Goal: Task Accomplishment & Management: Use online tool/utility

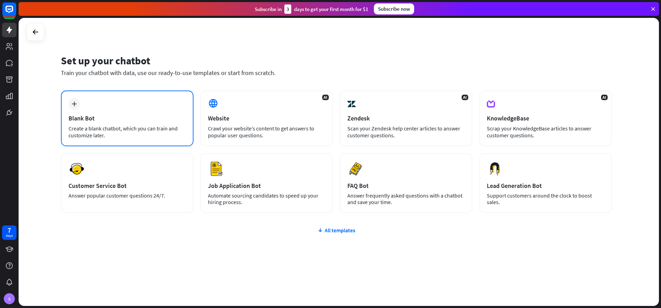
click at [149, 126] on div "Create a blank chatbot, which you can train and customize later." at bounding box center [127, 132] width 117 height 14
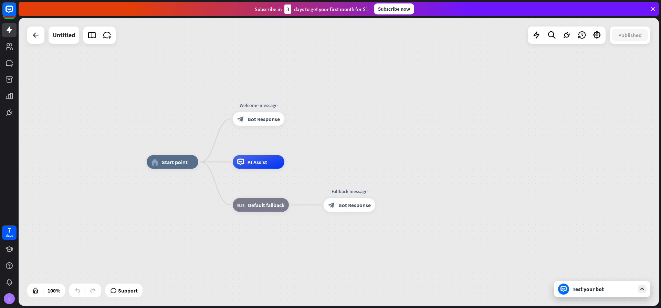
click at [602, 294] on div "Test your bot" at bounding box center [602, 289] width 96 height 17
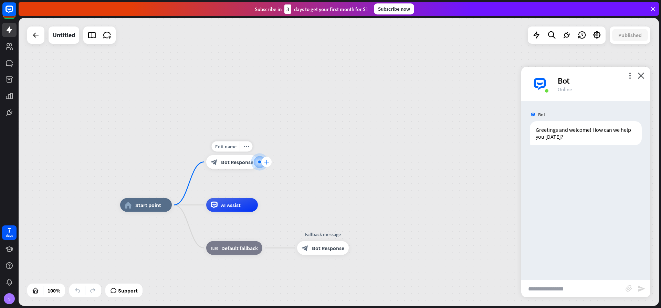
click at [267, 163] on icon "plus" at bounding box center [266, 162] width 5 height 5
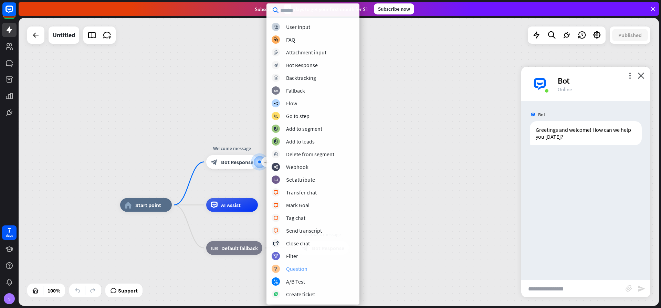
click at [296, 269] on div "Question" at bounding box center [296, 269] width 21 height 7
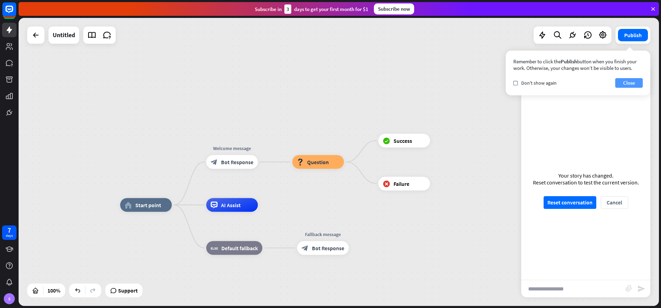
click at [626, 84] on button "Close" at bounding box center [629, 83] width 28 height 10
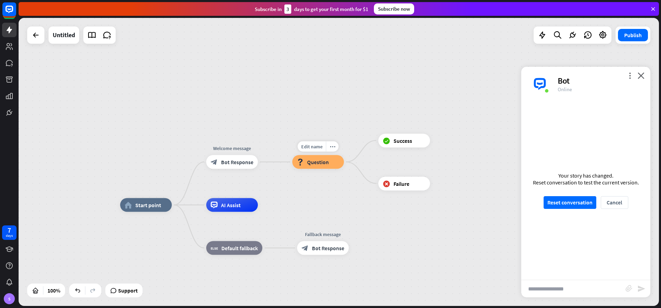
click at [310, 157] on div "block_question Question" at bounding box center [318, 162] width 52 height 14
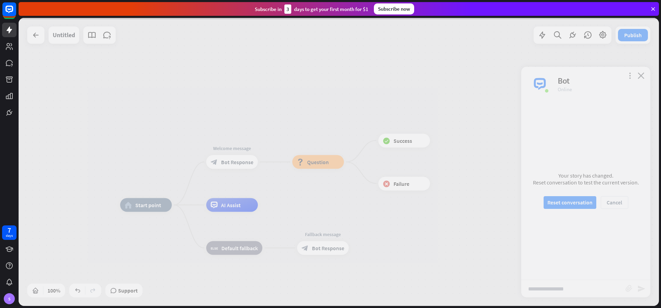
click at [312, 161] on div at bounding box center [339, 162] width 641 height 288
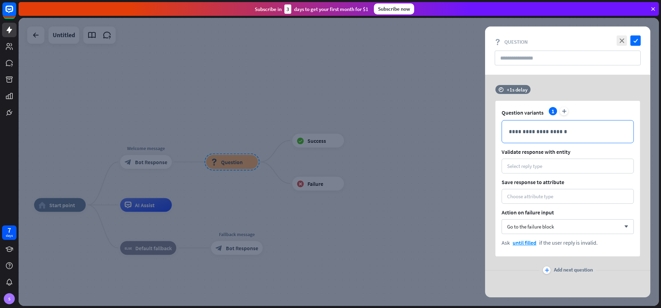
click at [538, 132] on p "**********" at bounding box center [568, 131] width 118 height 9
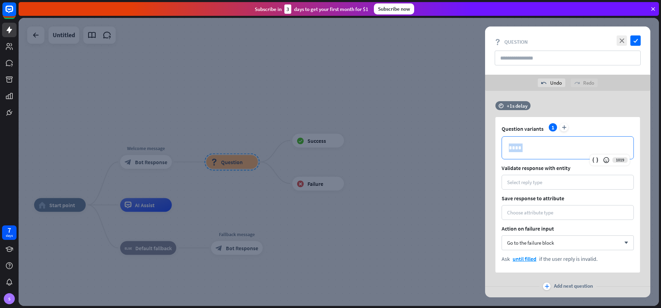
drag, startPoint x: 524, startPoint y: 146, endPoint x: 492, endPoint y: 147, distance: 32.4
click at [492, 147] on div "time +1s delay Question variants 1 plus 1019 **** Validate response with entity…" at bounding box center [567, 187] width 165 height 172
click at [529, 184] on div "Select reply type" at bounding box center [524, 182] width 35 height 7
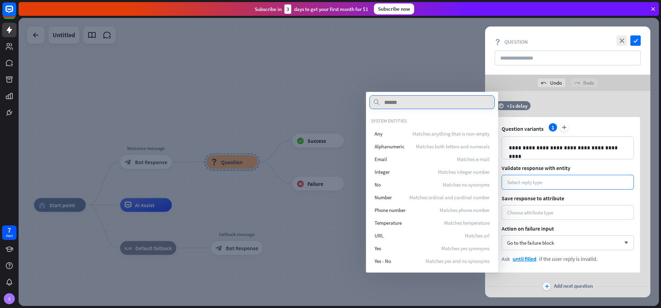
click at [398, 103] on input "text" at bounding box center [432, 102] width 125 height 14
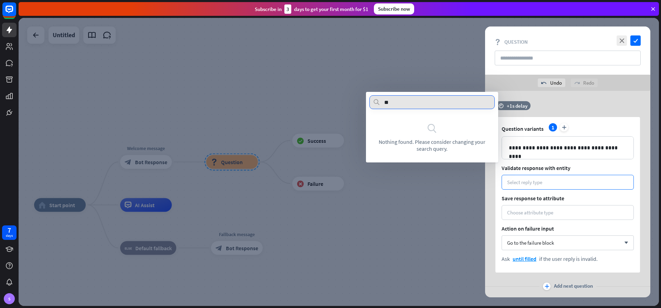
type input "*"
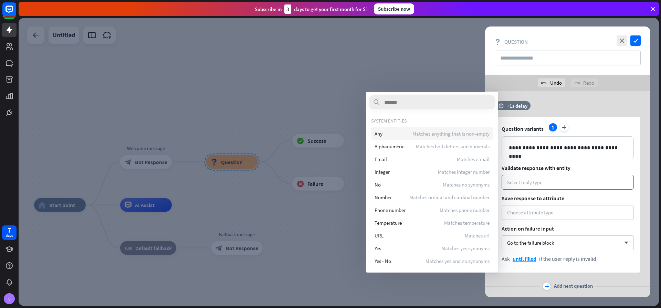
click at [465, 135] on span "Matches anything that is non-empty" at bounding box center [451, 134] width 77 height 7
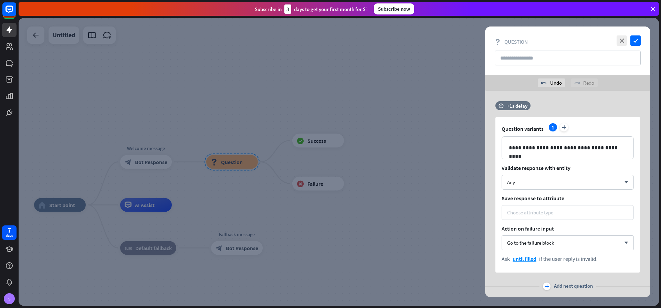
click at [551, 209] on div "Choose attribute type" at bounding box center [530, 212] width 46 height 7
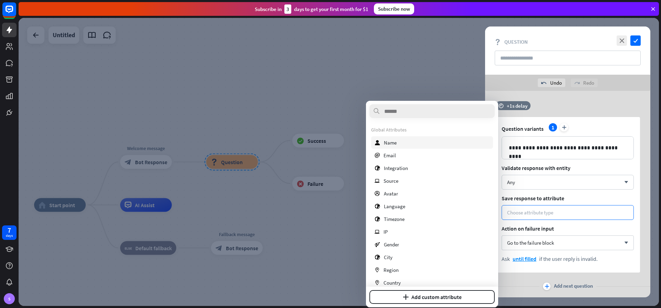
click at [392, 141] on span "Name" at bounding box center [390, 142] width 13 height 7
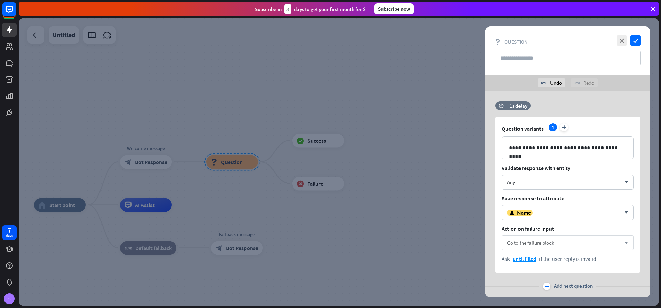
click at [543, 242] on span "Go to the failure block" at bounding box center [530, 243] width 47 height 7
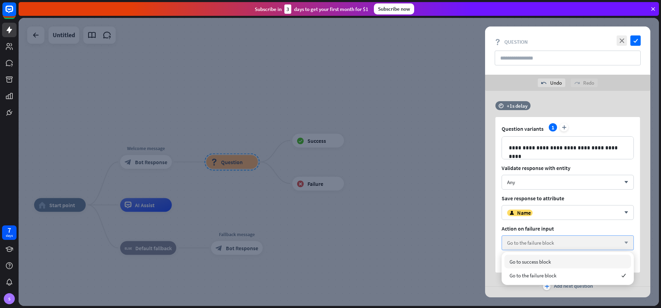
click at [543, 242] on span "Go to the failure block" at bounding box center [530, 243] width 47 height 7
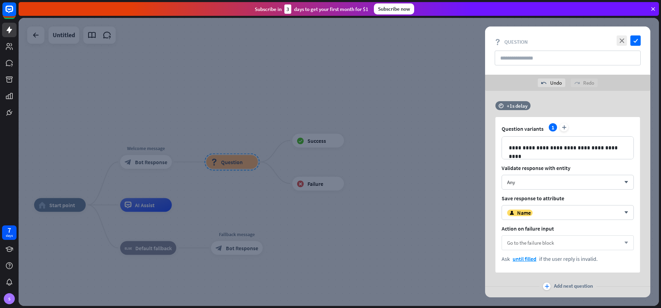
click at [543, 242] on span "Go to the failure block" at bounding box center [530, 243] width 47 height 7
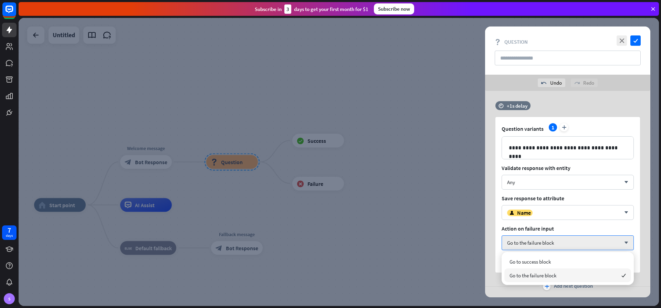
click at [533, 277] on span "Go to the failure block" at bounding box center [533, 275] width 47 height 7
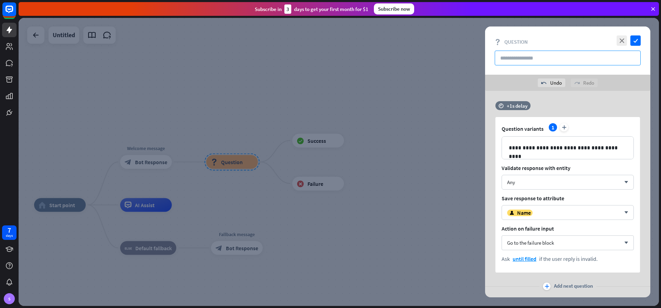
click at [535, 57] on input "text" at bounding box center [568, 58] width 146 height 15
type input "*"
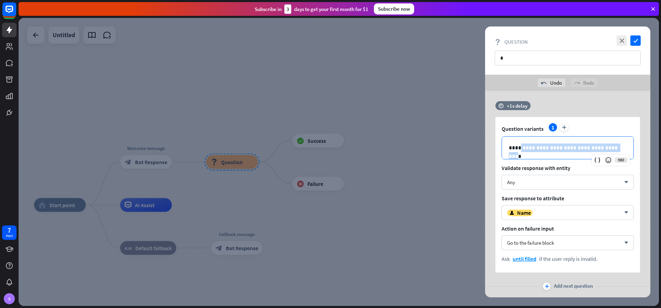
drag, startPoint x: 606, startPoint y: 148, endPoint x: 521, endPoint y: 149, distance: 85.4
click at [521, 149] on p "**********" at bounding box center [568, 148] width 118 height 9
click at [534, 182] on div "Any" at bounding box center [564, 182] width 114 height 7
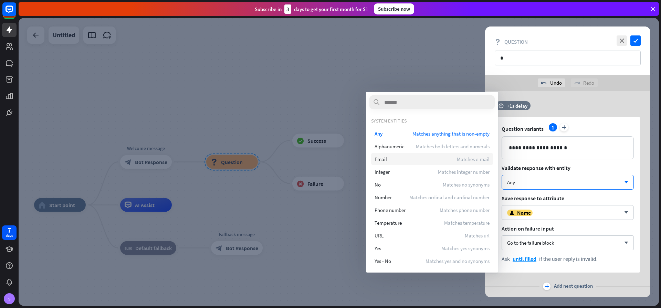
click at [385, 159] on span "Email" at bounding box center [381, 159] width 12 height 7
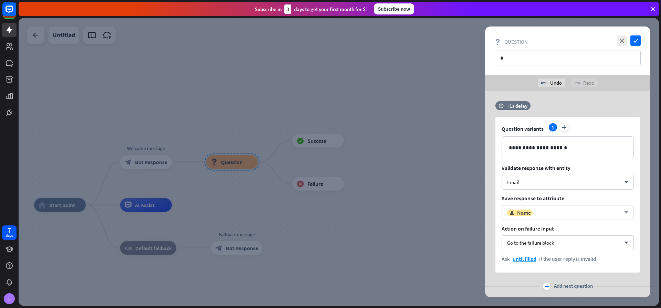
click at [548, 211] on div "user Name" at bounding box center [564, 212] width 114 height 7
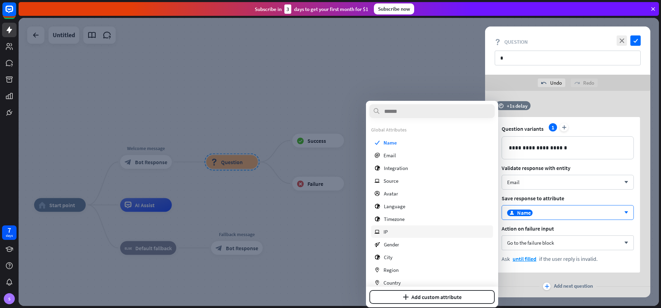
click at [387, 232] on span "IP" at bounding box center [386, 232] width 4 height 7
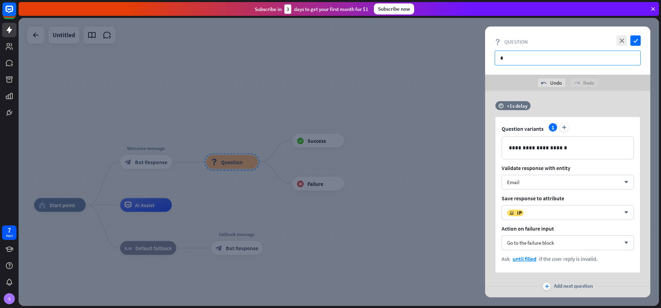
click at [516, 55] on input "*" at bounding box center [568, 58] width 146 height 15
type input "*****"
click at [636, 40] on icon "check" at bounding box center [636, 40] width 10 height 10
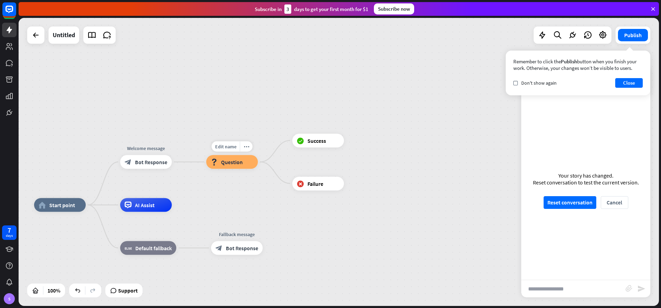
click at [239, 160] on span "Question" at bounding box center [232, 162] width 22 height 7
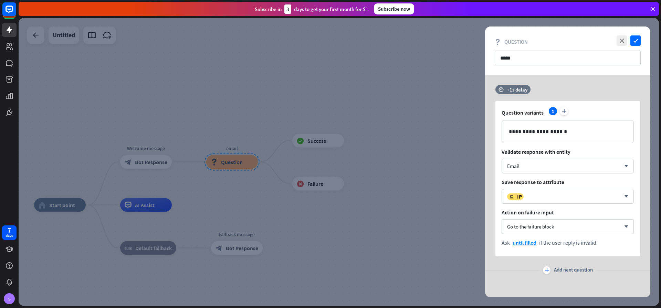
click at [371, 190] on div at bounding box center [339, 162] width 641 height 288
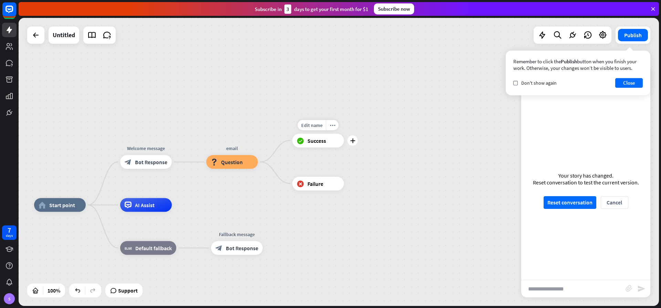
click at [315, 142] on span "Success" at bounding box center [317, 140] width 19 height 7
click at [247, 248] on span "Bot Response" at bounding box center [242, 248] width 32 height 7
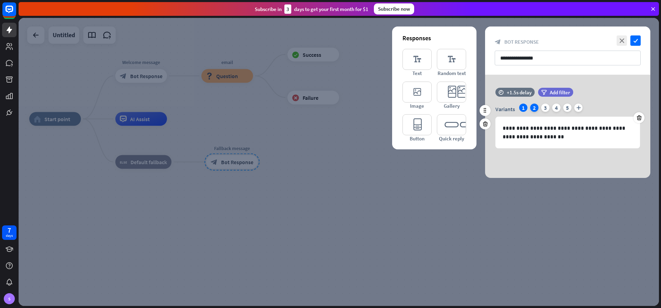
click at [534, 106] on div "2" at bounding box center [534, 108] width 8 height 8
click at [547, 108] on div "3" at bounding box center [545, 108] width 8 height 8
click at [553, 110] on div "4" at bounding box center [556, 108] width 8 height 8
click at [567, 112] on div "5" at bounding box center [567, 108] width 8 height 8
click at [523, 110] on div "1" at bounding box center [523, 108] width 8 height 8
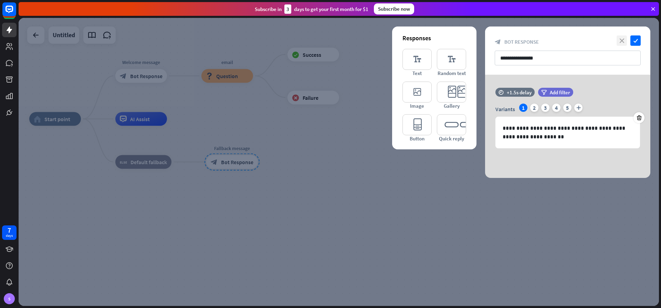
click at [619, 39] on icon "close" at bounding box center [622, 40] width 10 height 10
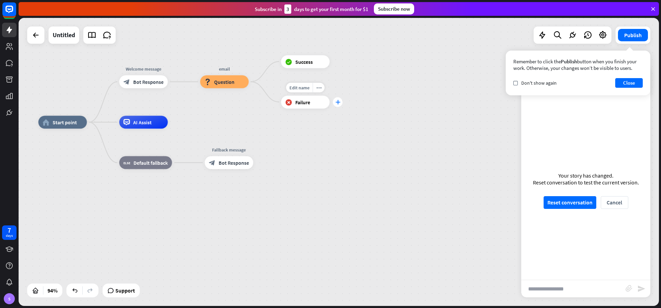
click at [337, 104] on icon "plus" at bounding box center [337, 102] width 5 height 4
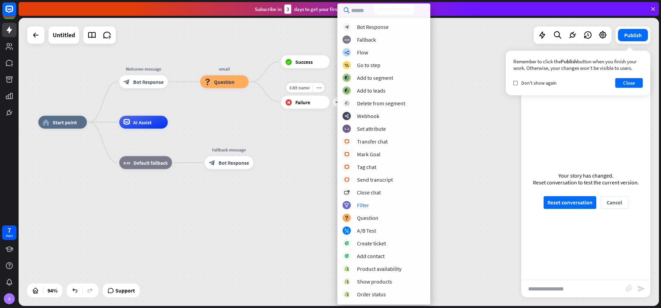
drag, startPoint x: 294, startPoint y: 122, endPoint x: 269, endPoint y: 115, distance: 25.6
click at [294, 122] on div "home_2 Start point Welcome message block_bot_response Bot Response email block_…" at bounding box center [339, 162] width 641 height 288
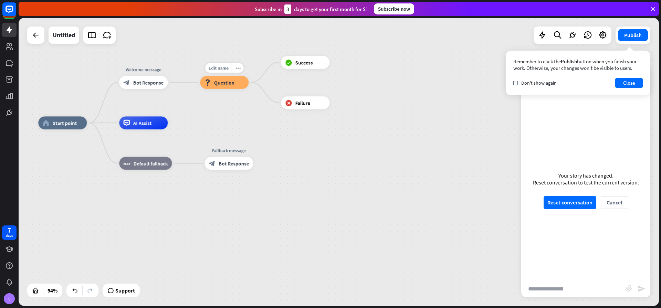
click at [222, 84] on span "Question" at bounding box center [224, 82] width 20 height 7
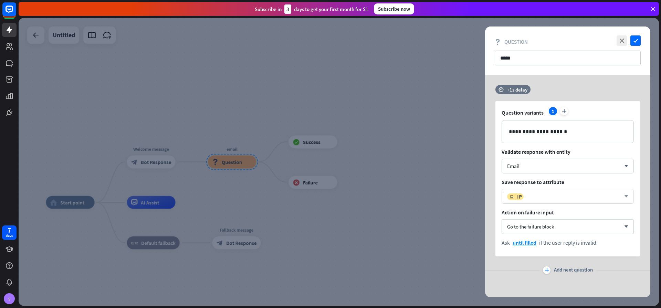
click at [560, 198] on div "ip IP" at bounding box center [564, 196] width 114 height 7
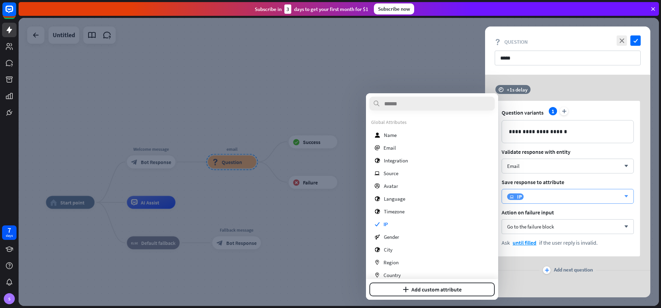
click at [560, 198] on div "ip IP" at bounding box center [564, 196] width 114 height 7
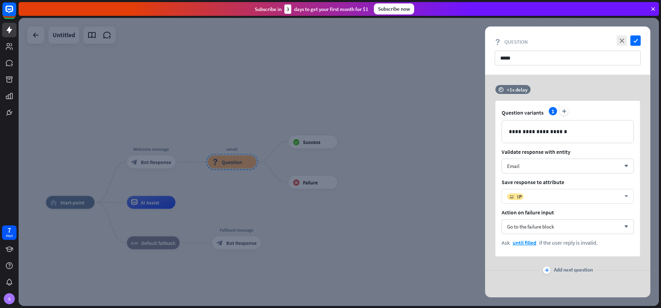
click at [559, 198] on div "ip IP" at bounding box center [564, 196] width 114 height 7
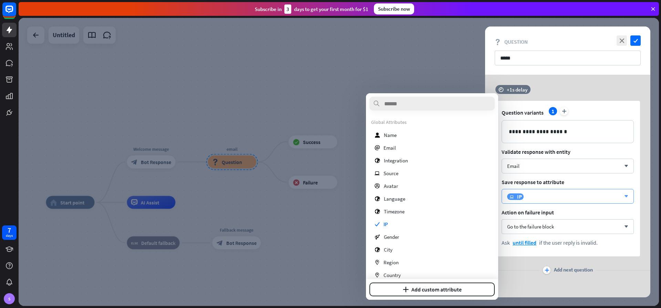
click at [536, 200] on div "ip IP" at bounding box center [564, 196] width 114 height 7
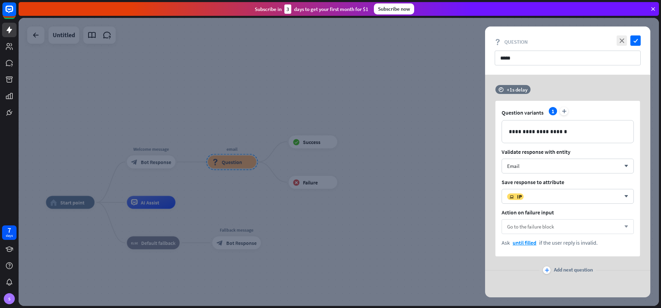
click at [532, 228] on span "Go to the failure block" at bounding box center [530, 227] width 47 height 7
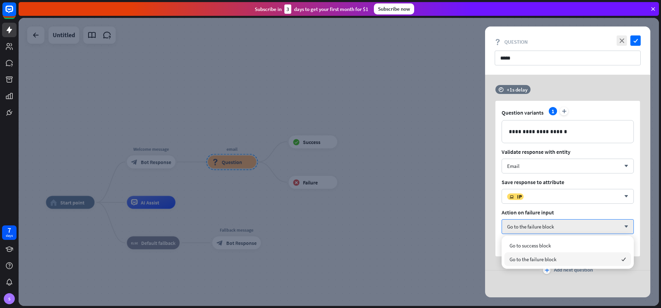
click at [547, 259] on span "Go to the failure block" at bounding box center [533, 259] width 47 height 7
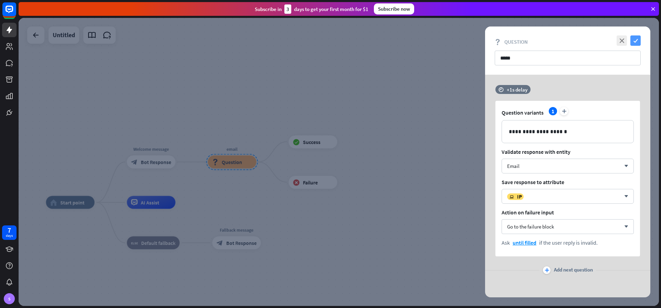
click at [637, 41] on icon "check" at bounding box center [636, 40] width 10 height 10
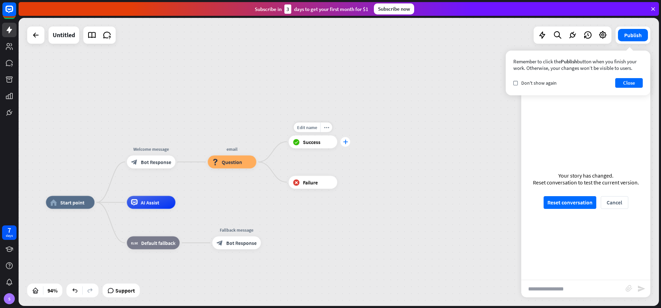
click at [346, 142] on icon "plus" at bounding box center [345, 141] width 5 height 4
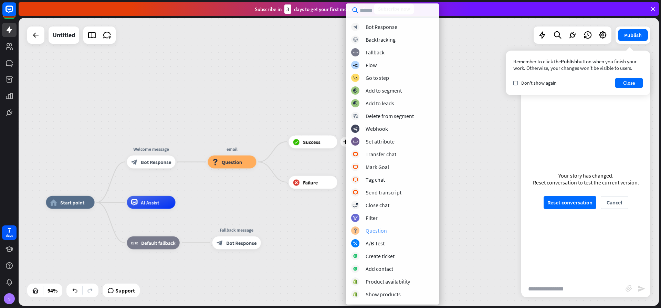
click at [374, 232] on div "Question" at bounding box center [376, 230] width 21 height 7
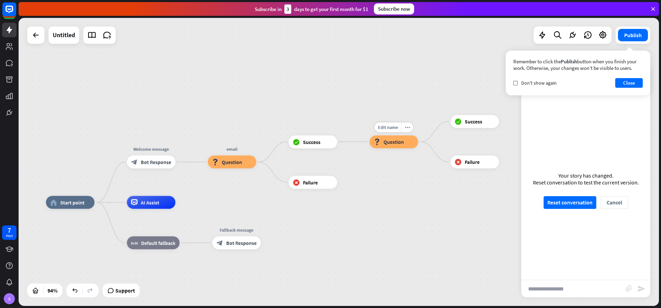
click at [387, 145] on span "Question" at bounding box center [394, 141] width 20 height 7
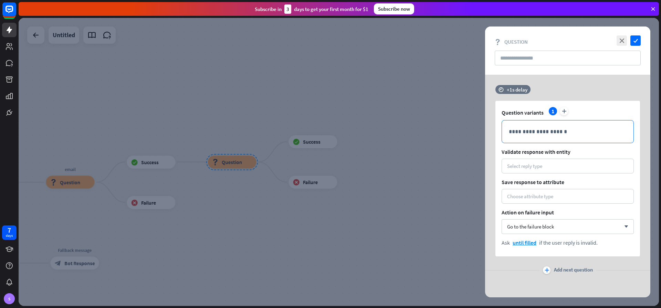
click at [551, 130] on p "**********" at bounding box center [568, 131] width 118 height 9
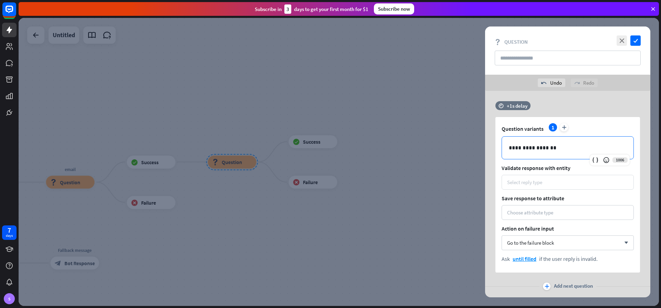
click at [536, 180] on div "Select reply type" at bounding box center [524, 182] width 35 height 7
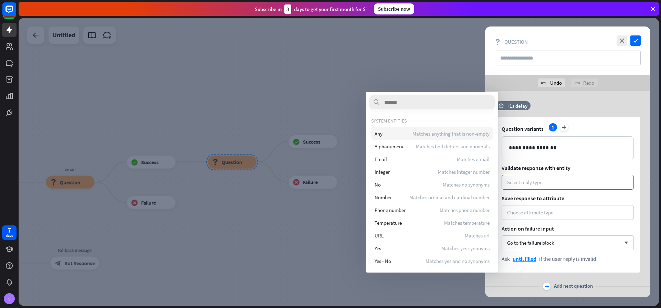
click at [391, 135] on div "Any Matches anything that is non-empty" at bounding box center [432, 133] width 122 height 12
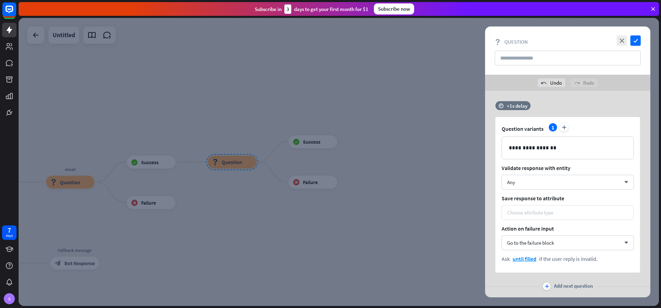
click at [535, 212] on div "Choose attribute type" at bounding box center [530, 212] width 46 height 7
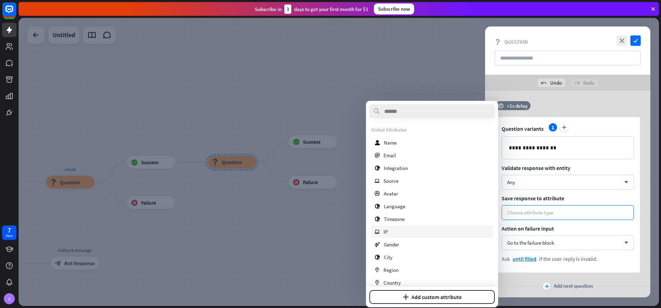
click at [396, 230] on div "ip IP" at bounding box center [432, 232] width 122 height 12
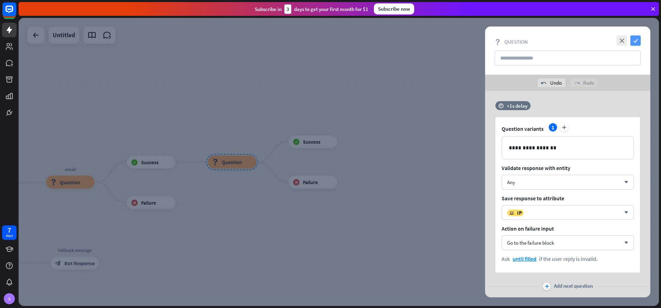
click at [633, 40] on icon "check" at bounding box center [636, 40] width 10 height 10
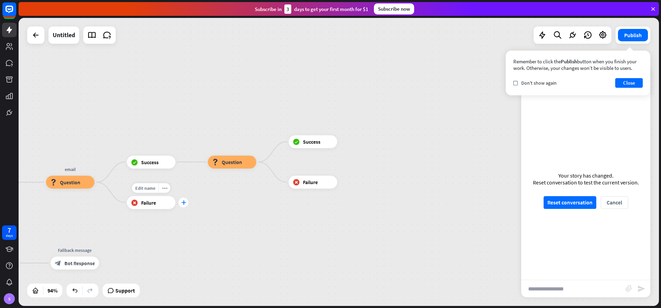
click at [185, 205] on icon "plus" at bounding box center [183, 202] width 5 height 4
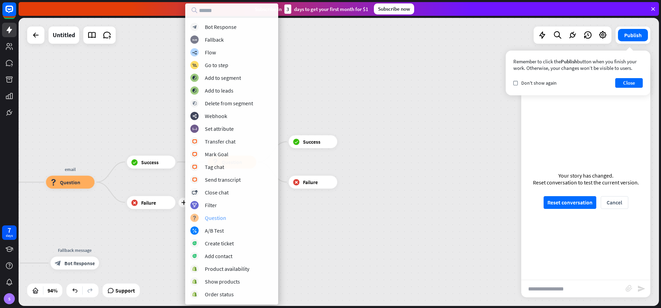
click at [211, 218] on div "Question" at bounding box center [215, 218] width 21 height 7
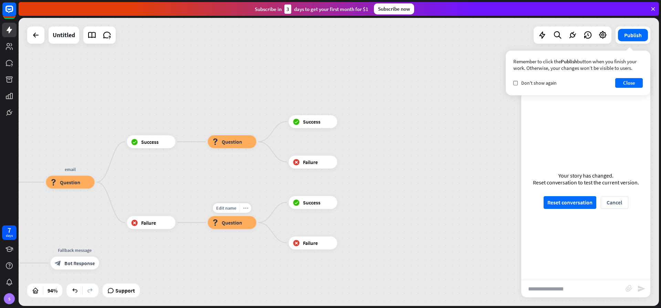
click at [246, 210] on icon "more_horiz" at bounding box center [245, 208] width 5 height 5
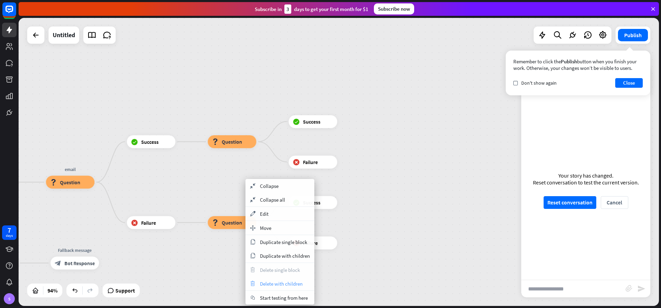
click at [279, 283] on span "Delete with children" at bounding box center [281, 284] width 43 height 7
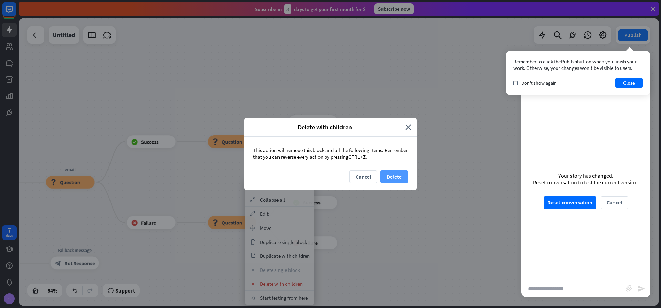
click at [390, 176] on button "Delete" at bounding box center [395, 176] width 28 height 13
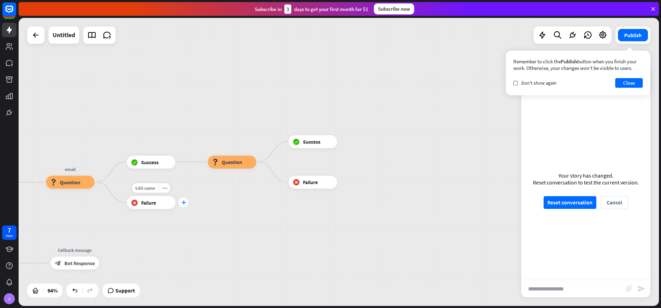
click at [184, 202] on icon "plus" at bounding box center [183, 202] width 5 height 4
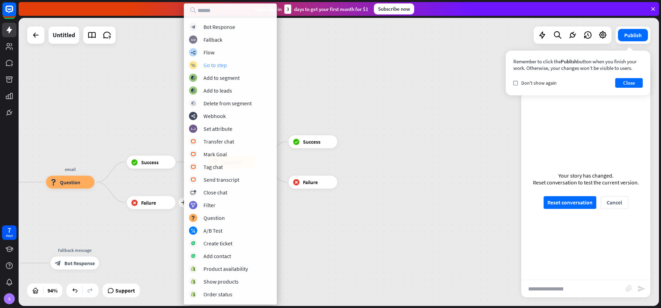
click at [211, 66] on div "Go to step" at bounding box center [215, 65] width 23 height 7
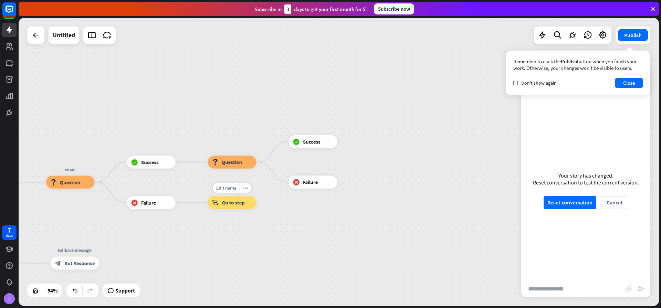
click at [234, 202] on span "Go to step" at bounding box center [233, 202] width 23 height 7
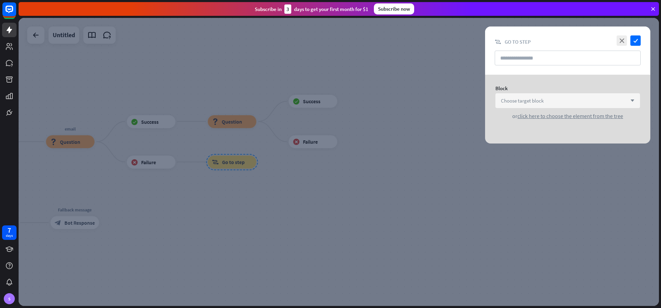
click at [516, 102] on span "Choose target block" at bounding box center [522, 100] width 43 height 7
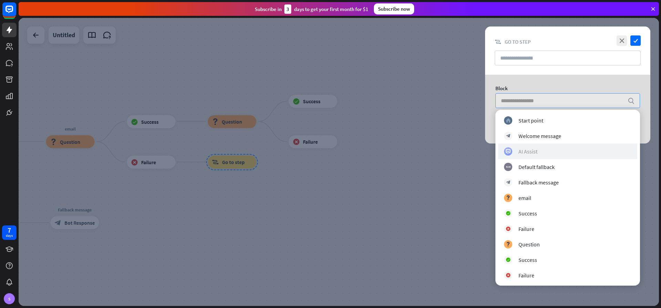
click at [529, 153] on div "AI Assist" at bounding box center [528, 151] width 19 height 7
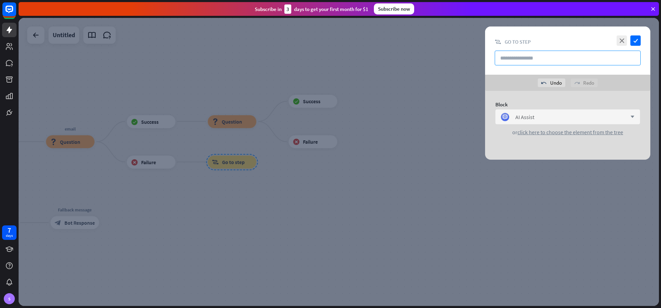
click at [527, 62] on input "text" at bounding box center [568, 58] width 146 height 15
click at [527, 61] on input "text" at bounding box center [568, 58] width 146 height 15
click at [557, 57] on input "text" at bounding box center [568, 58] width 146 height 15
click at [555, 59] on input "text" at bounding box center [568, 58] width 146 height 15
click at [564, 60] on input "text" at bounding box center [568, 58] width 146 height 15
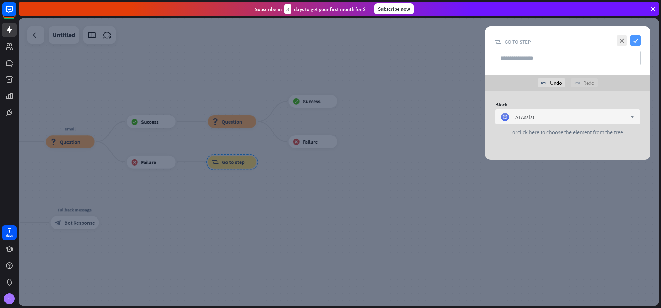
click at [632, 40] on icon "check" at bounding box center [636, 40] width 10 height 10
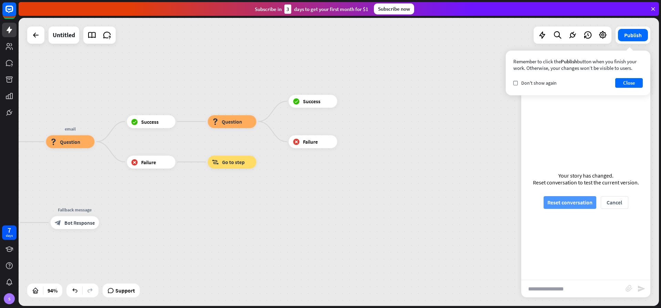
click at [576, 202] on button "Reset conversation" at bounding box center [570, 202] width 53 height 13
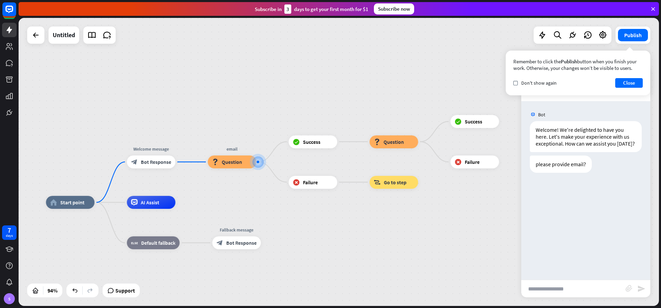
click at [559, 290] on input "text" at bounding box center [573, 288] width 104 height 17
type input "*****"
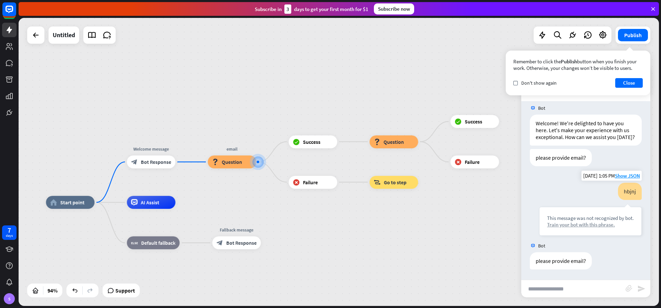
click at [571, 225] on div "Train your bot with this phrase." at bounding box center [590, 224] width 87 height 7
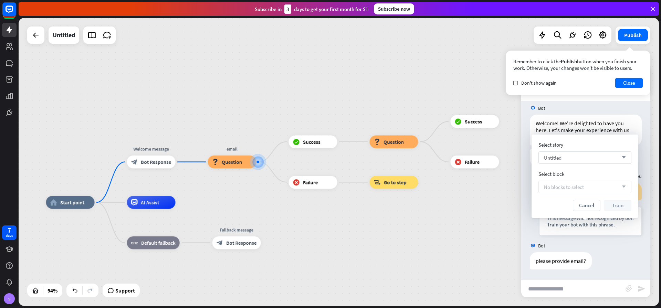
click at [596, 157] on div "Untitled arrow_down" at bounding box center [585, 158] width 93 height 12
click at [577, 175] on div "Untitled checked" at bounding box center [584, 175] width 87 height 14
click at [585, 190] on div "No blocks to select arrow_down" at bounding box center [585, 187] width 93 height 12
click at [591, 206] on button "Cancel" at bounding box center [587, 205] width 28 height 11
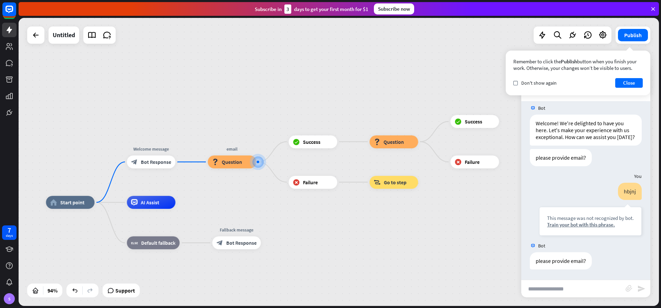
click at [556, 294] on input "text" at bounding box center [573, 288] width 104 height 17
type input "**********"
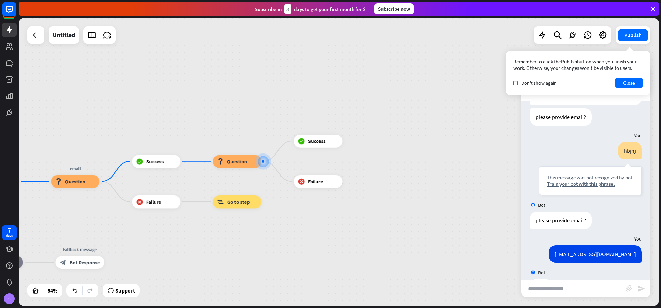
scroll to position [81, 0]
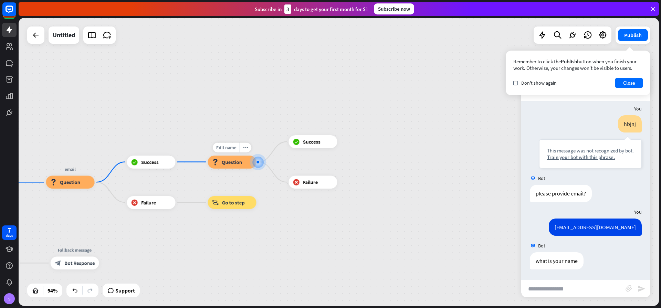
click at [235, 163] on span "Question" at bounding box center [232, 162] width 20 height 7
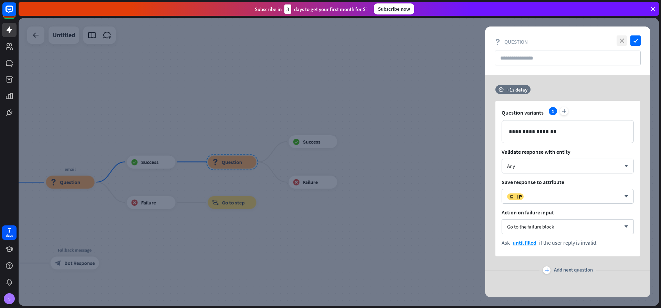
click at [620, 41] on icon "close" at bounding box center [622, 40] width 10 height 10
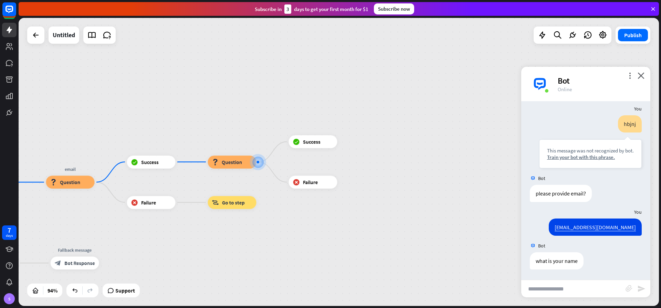
click at [550, 288] on input "text" at bounding box center [573, 288] width 104 height 17
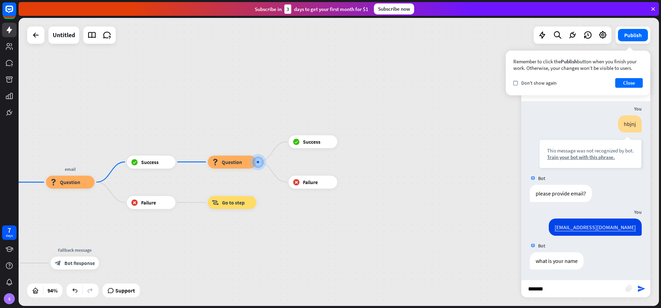
type input "********"
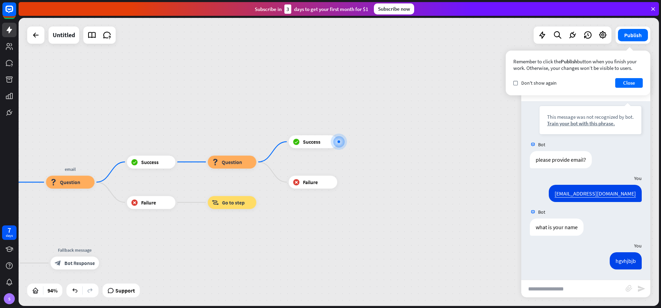
scroll to position [115, 0]
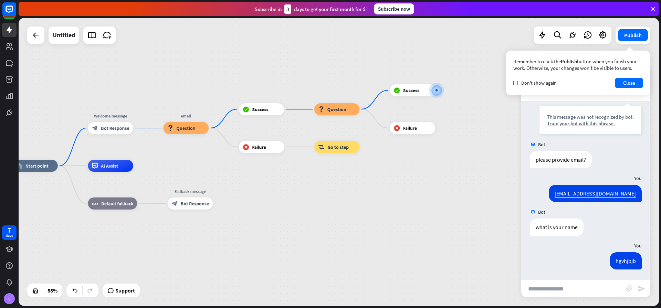
drag, startPoint x: 128, startPoint y: 243, endPoint x: 308, endPoint y: 172, distance: 193.6
click at [308, 172] on div "home_2 Start point Welcome message block_bot_response Bot Response email block_…" at bounding box center [293, 292] width 562 height 253
click at [634, 82] on button "Close" at bounding box center [629, 83] width 28 height 10
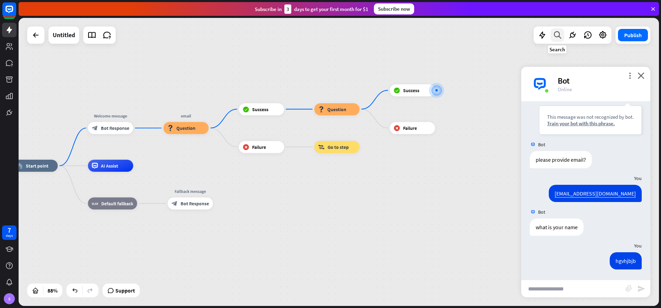
click at [554, 34] on icon at bounding box center [557, 35] width 9 height 9
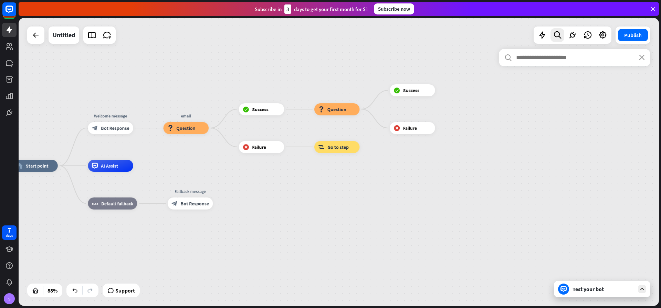
click at [536, 57] on input "text" at bounding box center [575, 57] width 152 height 17
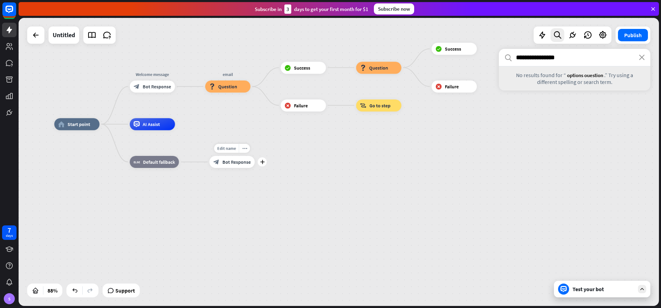
type input "**********"
click at [233, 161] on span "Bot Response" at bounding box center [236, 162] width 28 height 6
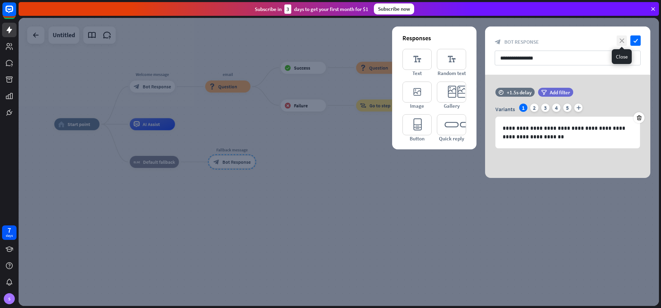
click at [620, 41] on icon "close" at bounding box center [622, 40] width 10 height 10
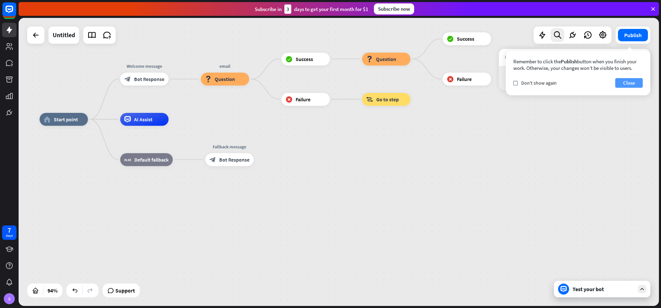
click at [627, 81] on button "Close" at bounding box center [629, 83] width 28 height 10
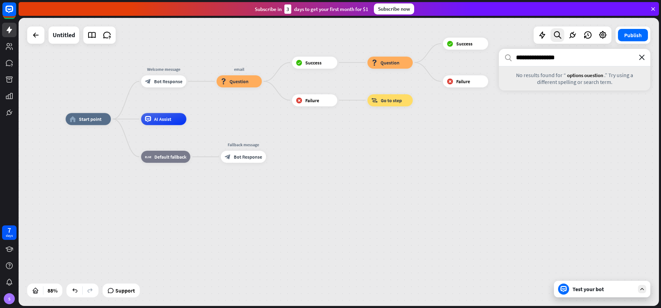
click at [641, 59] on icon "close" at bounding box center [642, 58] width 6 height 6
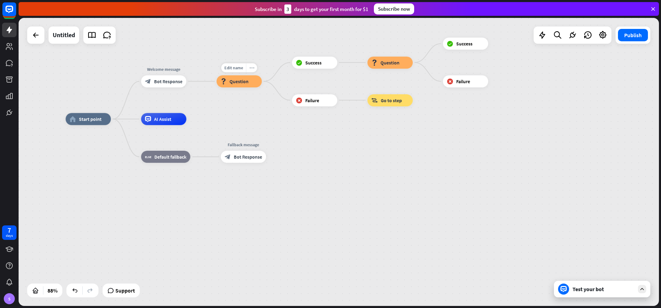
click at [253, 69] on icon "more_horiz" at bounding box center [251, 67] width 5 height 4
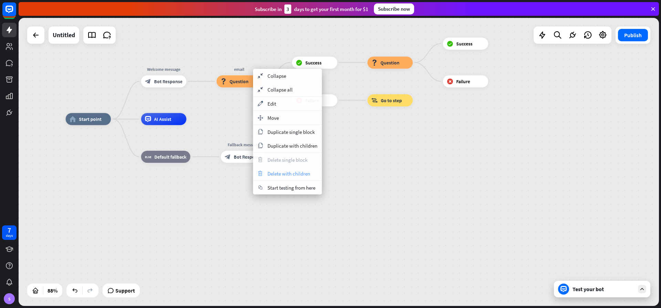
click at [283, 174] on span "Delete with children" at bounding box center [289, 173] width 43 height 7
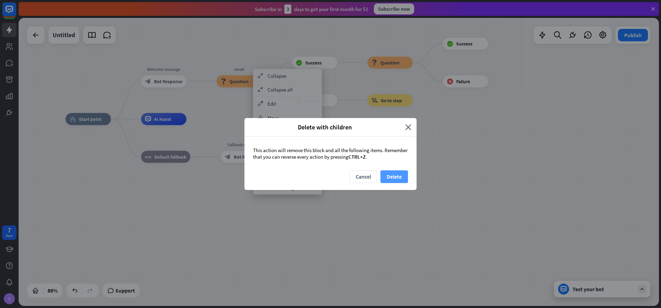
click at [396, 177] on button "Delete" at bounding box center [395, 176] width 28 height 13
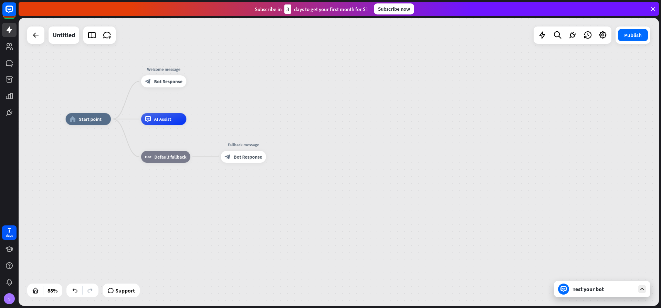
click at [329, 135] on div "home_2 Start point Welcome message block_bot_response Bot Response AI Assist bl…" at bounding box center [347, 245] width 562 height 253
click at [120, 120] on icon "plus" at bounding box center [118, 119] width 4 height 4
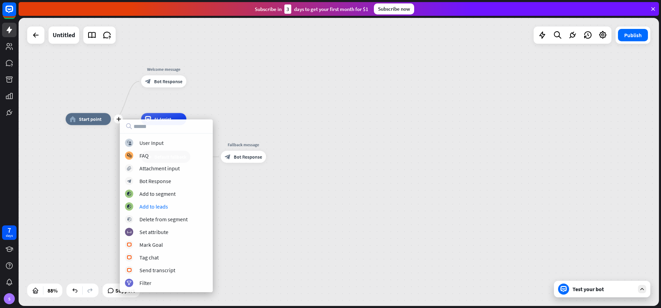
click at [225, 212] on div "plus home_2 Start point Welcome message block_bot_response Bot Response AI Assi…" at bounding box center [347, 245] width 562 height 253
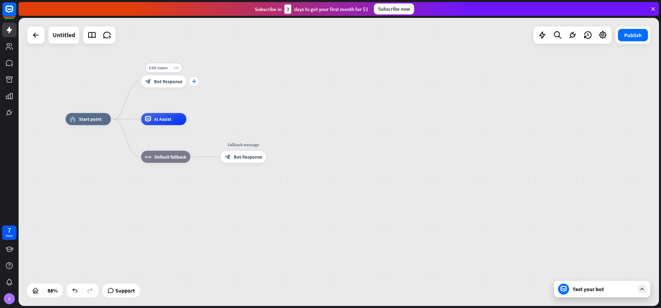
click at [191, 82] on div "plus" at bounding box center [193, 81] width 9 height 9
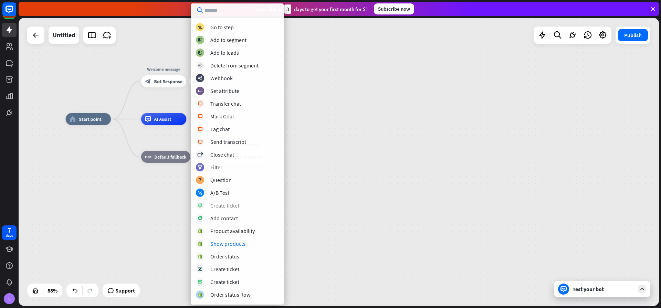
scroll to position [101, 0]
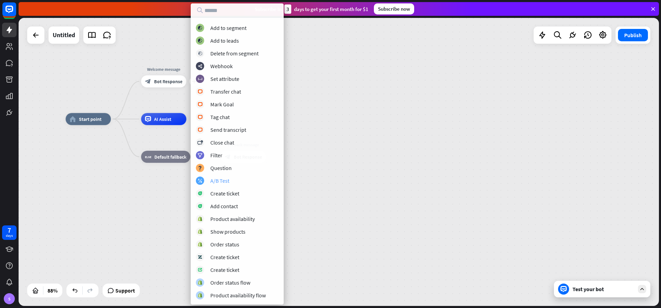
click at [225, 181] on div "A/B Test" at bounding box center [219, 180] width 19 height 7
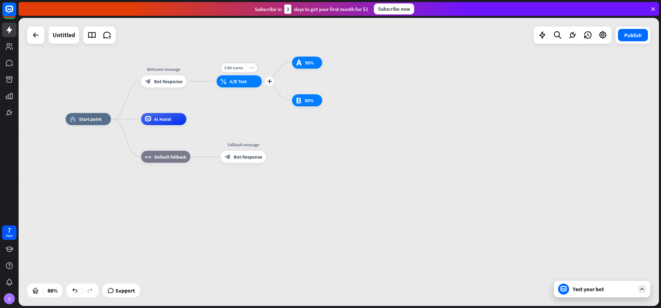
click at [251, 68] on icon "more_horiz" at bounding box center [251, 67] width 5 height 4
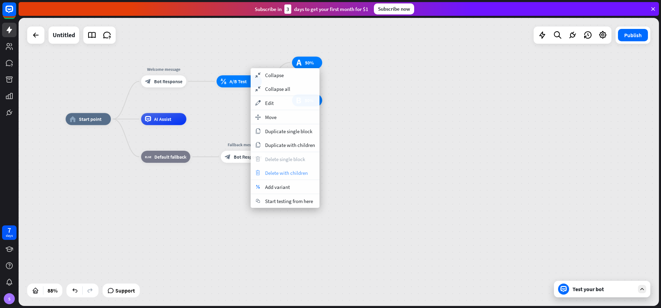
click at [272, 172] on span "Delete with children" at bounding box center [286, 173] width 43 height 7
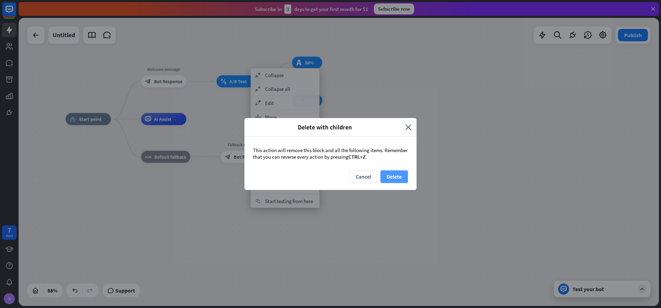
click at [397, 177] on button "Delete" at bounding box center [395, 176] width 28 height 13
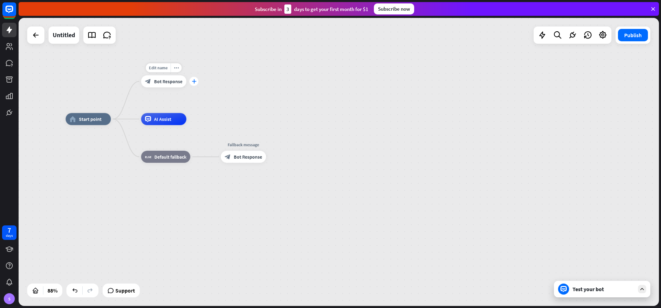
click at [193, 83] on icon "plus" at bounding box center [194, 81] width 4 height 4
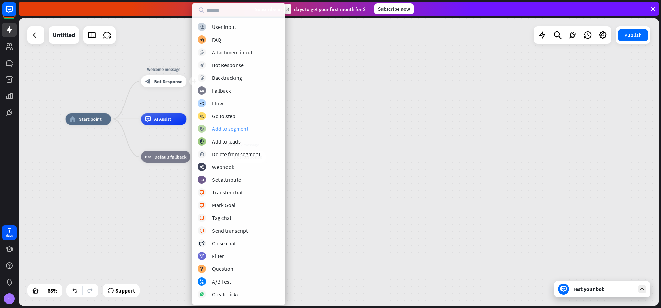
click at [244, 129] on div "Add to segment" at bounding box center [230, 128] width 36 height 7
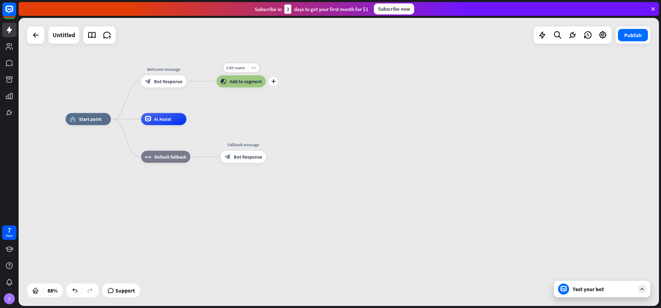
click at [254, 84] on span "Add to segment" at bounding box center [246, 82] width 32 height 6
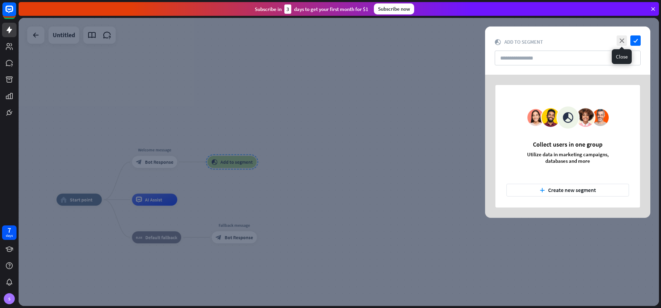
drag, startPoint x: 622, startPoint y: 41, endPoint x: 578, endPoint y: 57, distance: 47.0
click at [623, 43] on icon "close" at bounding box center [622, 40] width 10 height 10
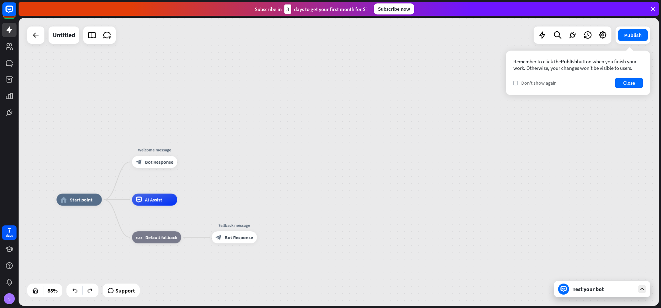
click at [514, 83] on label "check" at bounding box center [515, 83] width 4 height 4
click at [639, 82] on button "Close" at bounding box center [629, 83] width 28 height 10
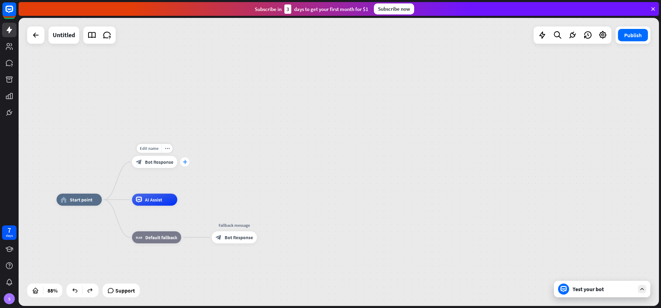
click at [185, 164] on div "plus" at bounding box center [184, 161] width 9 height 9
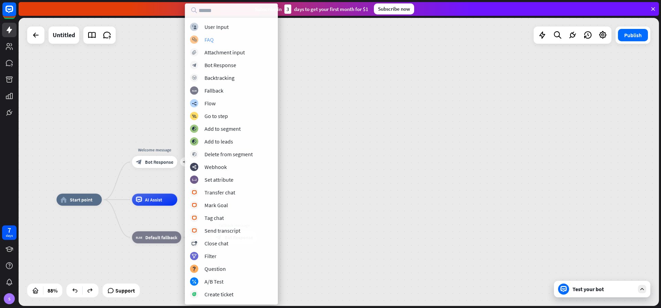
click at [207, 40] on div "FAQ" at bounding box center [209, 39] width 9 height 7
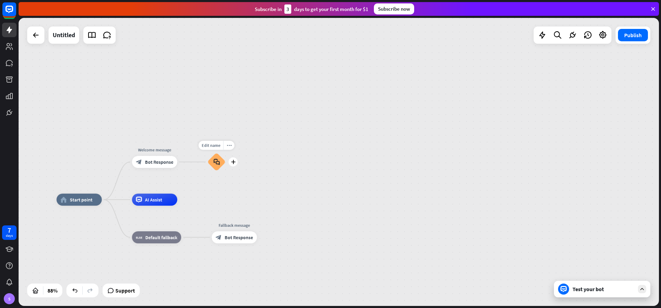
click at [219, 161] on icon "block_faq" at bounding box center [217, 162] width 6 height 7
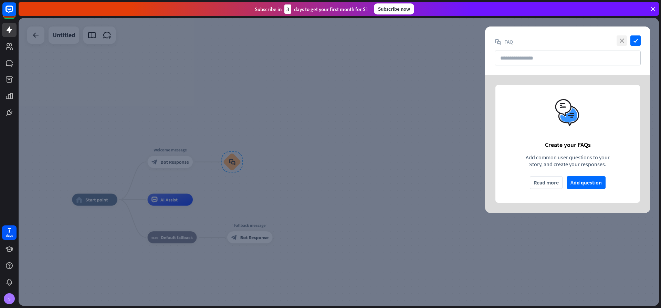
click at [622, 42] on icon "close" at bounding box center [622, 40] width 10 height 10
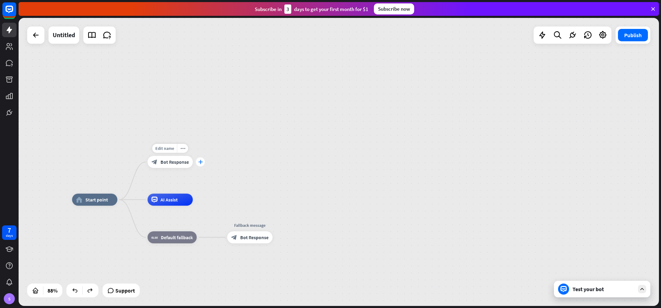
click at [199, 163] on icon "plus" at bounding box center [200, 162] width 4 height 4
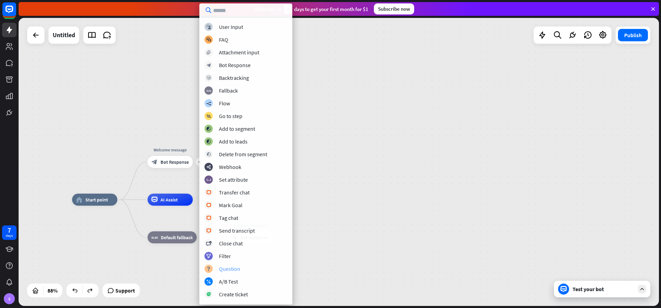
click at [221, 271] on div "Question" at bounding box center [229, 269] width 21 height 7
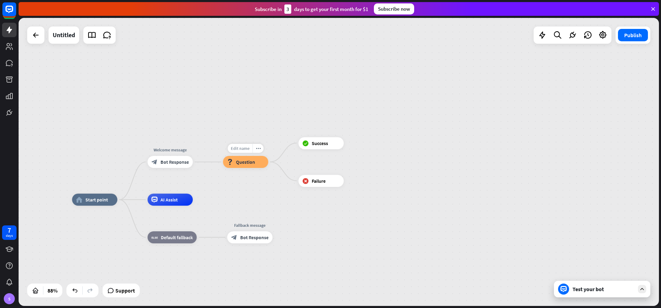
click at [246, 150] on span "Edit name" at bounding box center [240, 149] width 19 height 6
type input "**********"
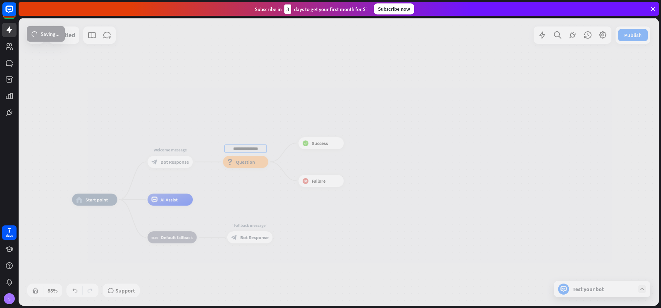
click at [247, 180] on div "**********" at bounding box center [339, 162] width 641 height 288
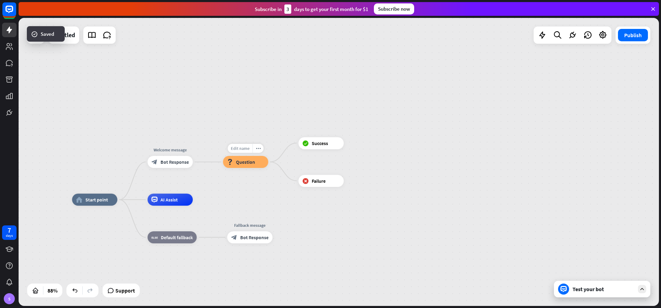
click at [242, 147] on span "Edit name" at bounding box center [240, 149] width 19 height 6
click at [262, 148] on input "**********" at bounding box center [246, 149] width 42 height 9
drag, startPoint x: 191, startPoint y: 107, endPoint x: 199, endPoint y: 110, distance: 8.4
click at [191, 107] on div "home_2 Start point Welcome message block_bot_response Bot Response select the f…" at bounding box center [339, 162] width 641 height 288
click at [250, 160] on span "Question" at bounding box center [245, 162] width 19 height 6
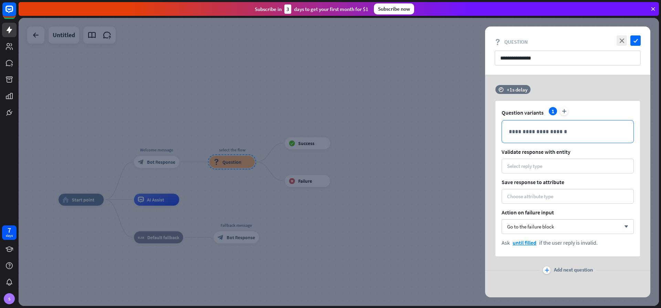
click at [528, 134] on p "**********" at bounding box center [568, 131] width 118 height 9
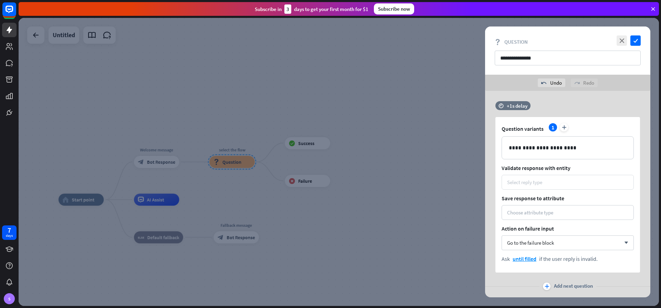
click at [530, 186] on div "Select reply type" at bounding box center [568, 182] width 132 height 15
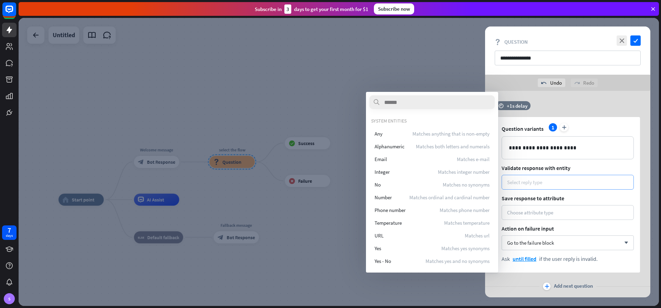
click at [558, 185] on div "Select reply type" at bounding box center [567, 182] width 121 height 7
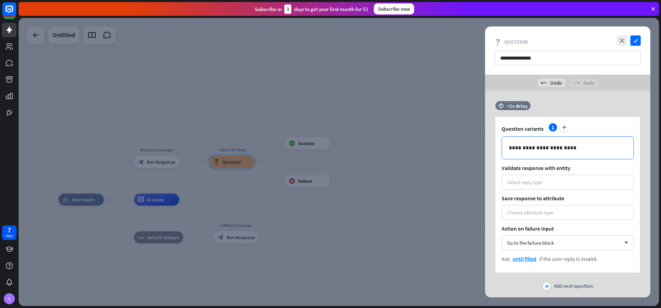
click at [569, 149] on p "**********" at bounding box center [568, 148] width 118 height 9
drag, startPoint x: 567, startPoint y: 148, endPoint x: 461, endPoint y: 146, distance: 105.8
click at [461, 146] on div "**********" at bounding box center [339, 162] width 641 height 288
click at [297, 133] on div at bounding box center [339, 162] width 641 height 288
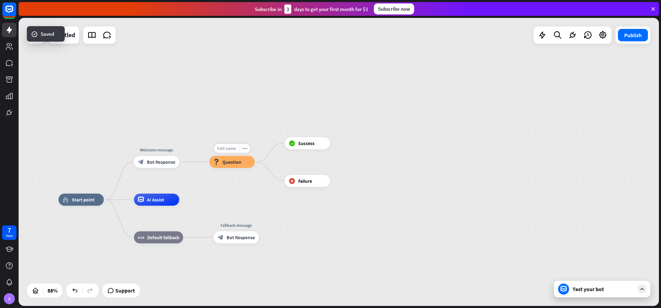
click at [237, 150] on div "Edit name" at bounding box center [226, 148] width 25 height 9
click at [227, 148] on span "Edit name" at bounding box center [226, 149] width 19 height 6
type input "*"
type input "**********"
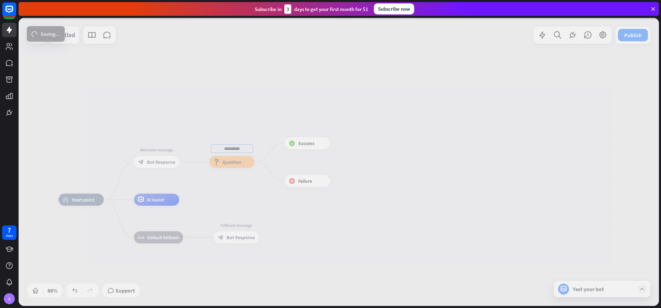
click at [254, 193] on div "**********" at bounding box center [339, 162] width 641 height 288
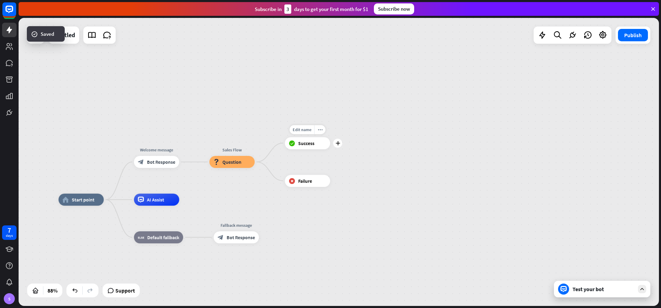
click at [308, 145] on span "Success" at bounding box center [306, 143] width 16 height 6
click at [231, 163] on span "Question" at bounding box center [231, 162] width 19 height 6
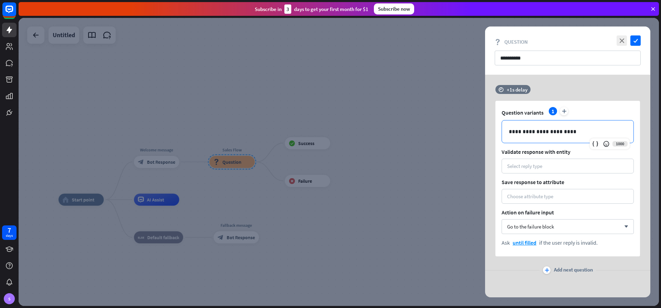
click at [527, 133] on p "**********" at bounding box center [568, 131] width 118 height 9
click at [521, 132] on p "**********" at bounding box center [568, 131] width 118 height 9
click at [522, 132] on p "**********" at bounding box center [568, 131] width 118 height 9
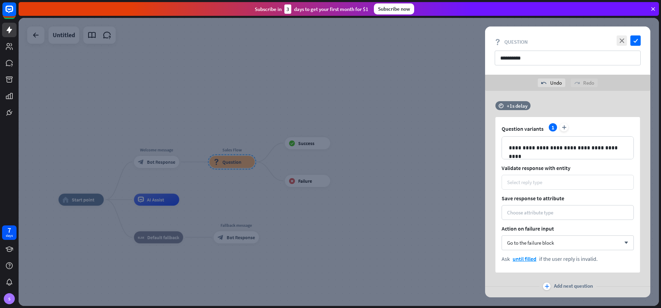
click at [524, 182] on div "Select reply type" at bounding box center [524, 182] width 35 height 7
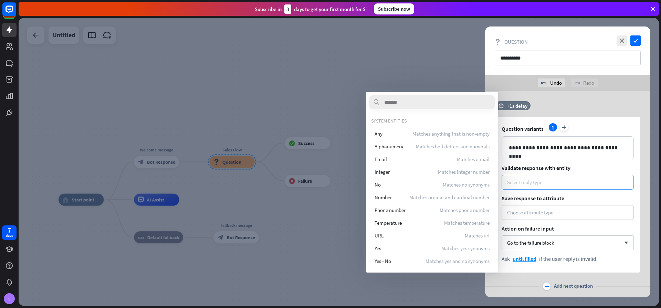
click at [524, 182] on div "Select reply type" at bounding box center [524, 182] width 35 height 7
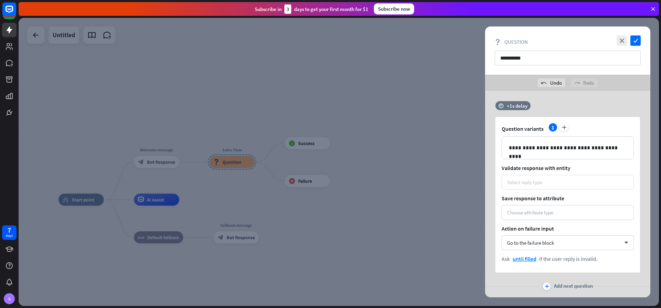
click at [524, 182] on div "Select reply type" at bounding box center [524, 182] width 35 height 7
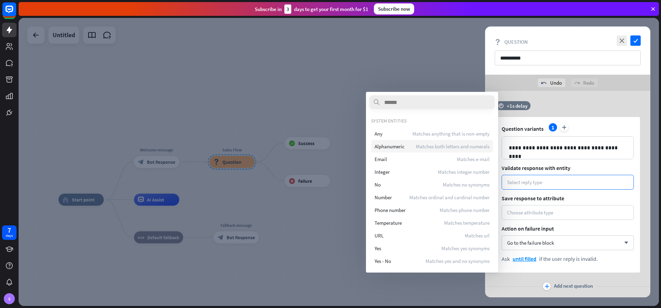
click at [383, 144] on span "Alphanumeric" at bounding box center [390, 146] width 30 height 7
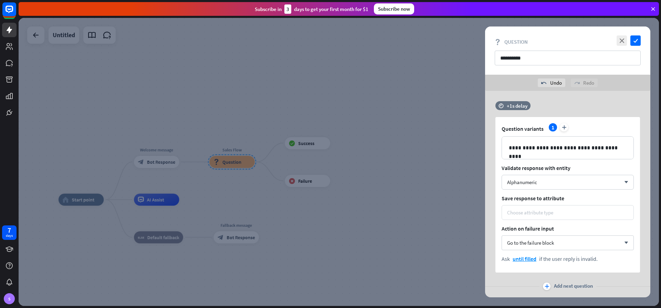
click at [521, 210] on div "Choose attribute type" at bounding box center [530, 212] width 46 height 7
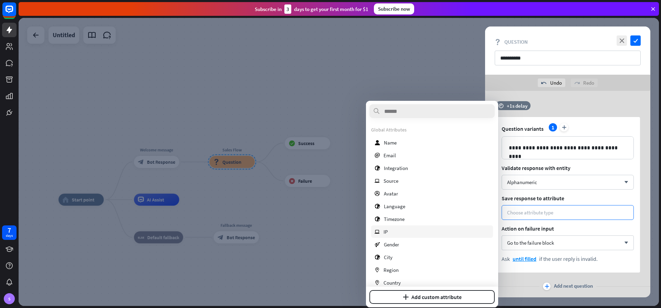
click at [408, 232] on div "ip IP" at bounding box center [432, 232] width 122 height 12
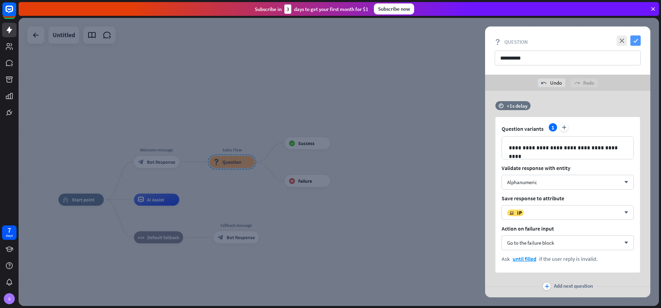
click at [637, 43] on icon "check" at bounding box center [636, 40] width 10 height 10
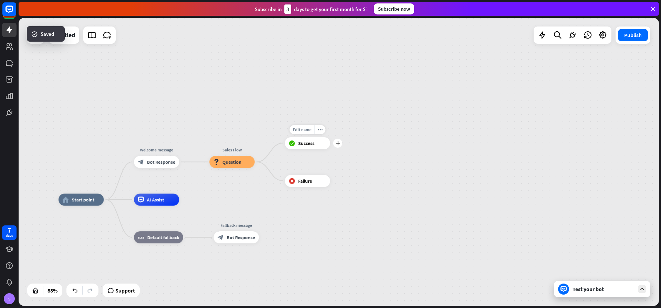
click at [310, 147] on div "block_success Success" at bounding box center [307, 143] width 45 height 12
click at [589, 287] on div "Test your bot" at bounding box center [604, 289] width 62 height 7
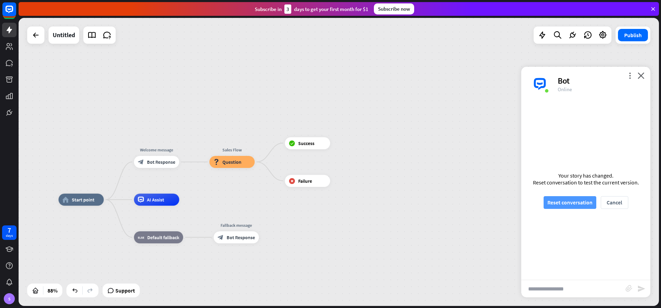
click at [575, 206] on button "Reset conversation" at bounding box center [570, 202] width 53 height 13
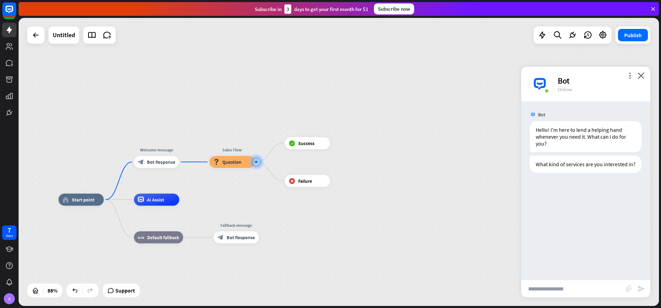
click at [557, 289] on input "text" at bounding box center [573, 288] width 104 height 17
click at [549, 289] on input "text" at bounding box center [573, 288] width 104 height 17
type input "**********"
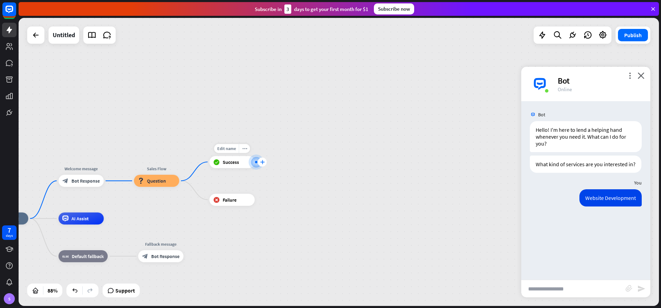
click at [262, 163] on icon "plus" at bounding box center [262, 162] width 4 height 4
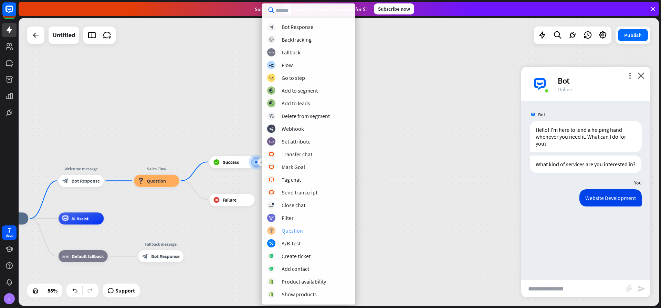
click at [304, 233] on div "block_question Question" at bounding box center [308, 231] width 83 height 8
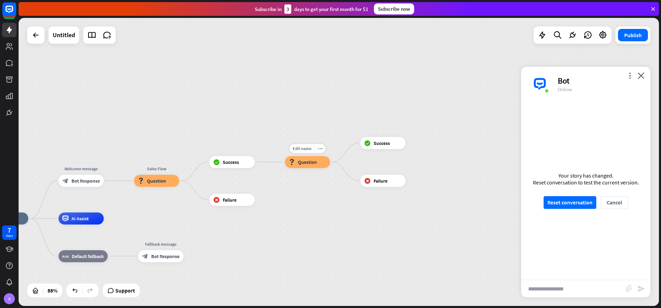
click at [301, 164] on span "Question" at bounding box center [307, 162] width 19 height 6
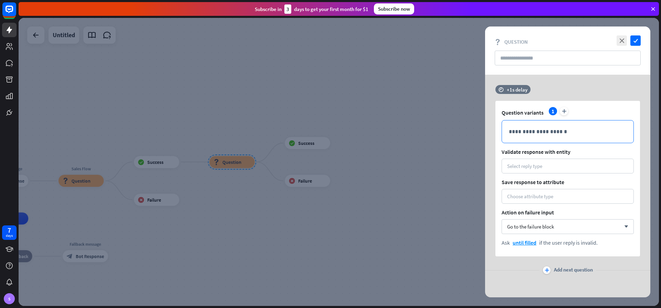
click at [517, 131] on p "**********" at bounding box center [568, 131] width 118 height 9
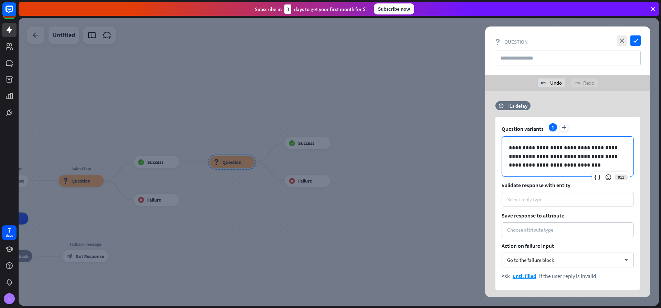
click at [521, 204] on div "Select reply type" at bounding box center [568, 199] width 132 height 15
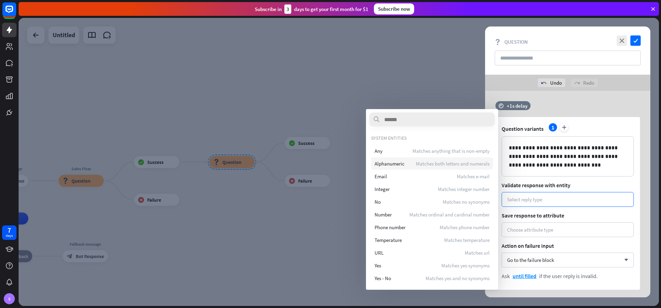
click at [395, 166] on span "Alphanumeric" at bounding box center [390, 163] width 30 height 7
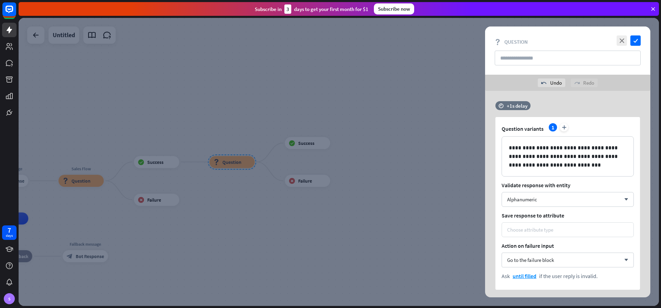
click at [525, 228] on div "Choose attribute type" at bounding box center [530, 230] width 46 height 7
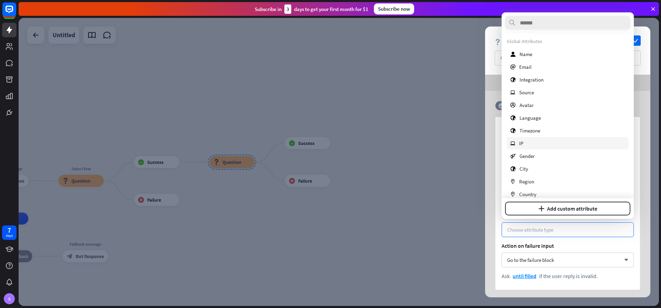
click at [523, 145] on span "IP" at bounding box center [521, 143] width 4 height 7
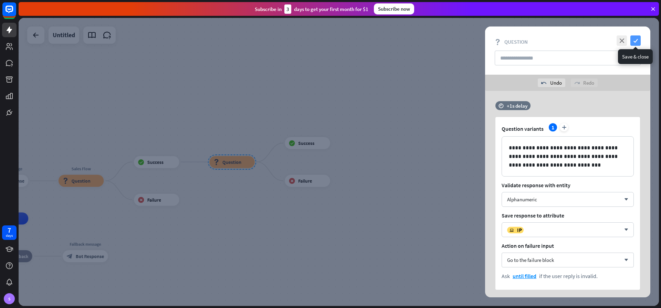
click at [635, 39] on icon "check" at bounding box center [636, 40] width 10 height 10
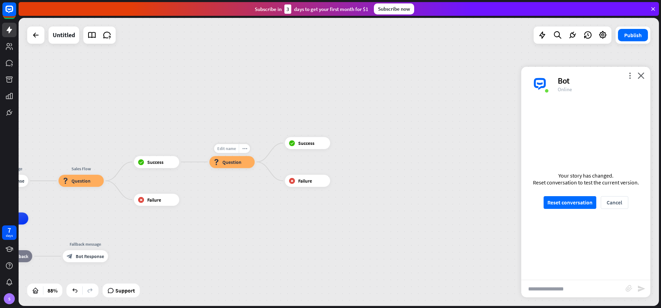
click at [229, 149] on span "Edit name" at bounding box center [226, 149] width 19 height 6
type input "*"
type input "**********"
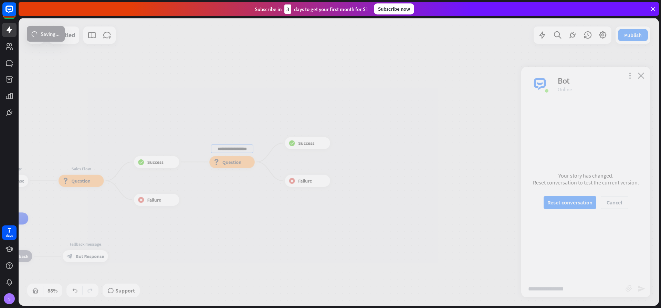
click at [233, 161] on div "**********" at bounding box center [339, 162] width 641 height 288
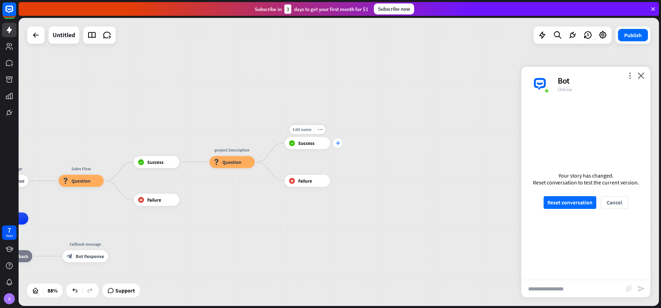
click at [341, 144] on div "plus" at bounding box center [337, 143] width 9 height 9
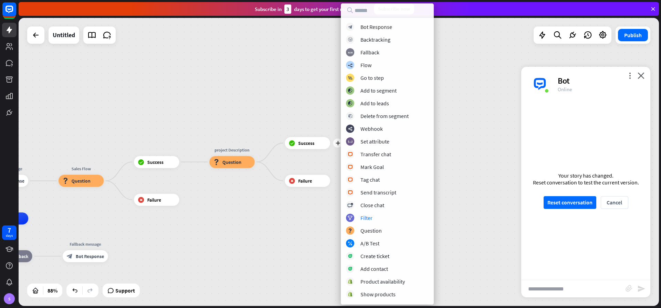
click at [264, 195] on div "home_2 Start point Welcome message block_bot_response Bot Response Sales Flow b…" at bounding box center [339, 162] width 641 height 288
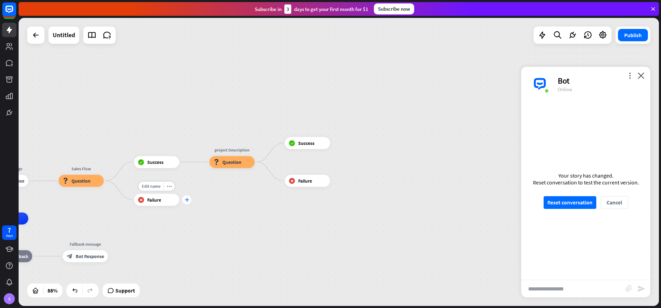
click at [187, 202] on icon "plus" at bounding box center [187, 200] width 4 height 4
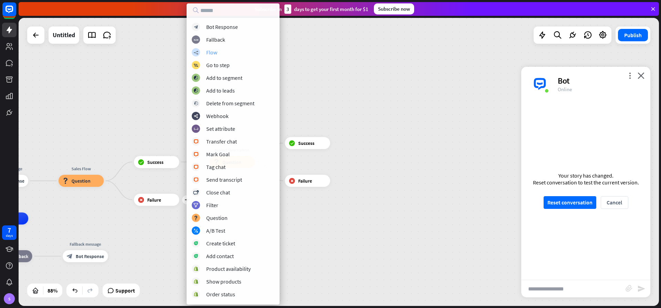
click at [211, 53] on div "Flow" at bounding box center [211, 52] width 11 height 7
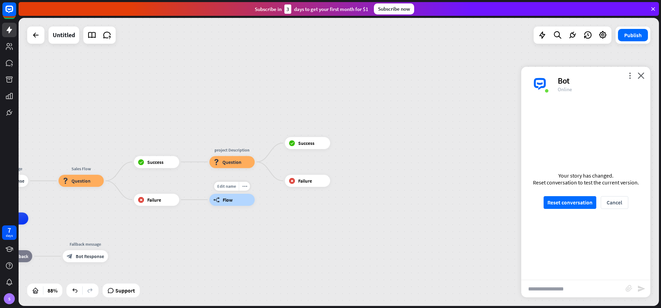
click at [230, 200] on span "Flow" at bounding box center [228, 200] width 10 height 6
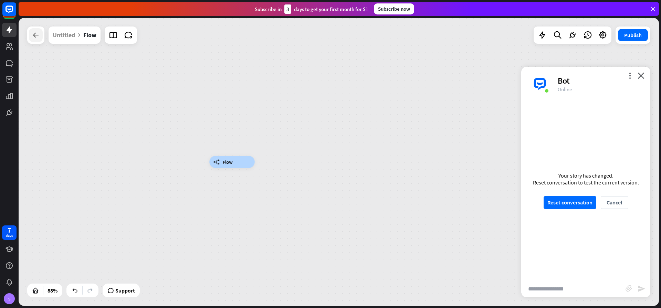
click at [36, 39] on icon at bounding box center [36, 35] width 8 height 8
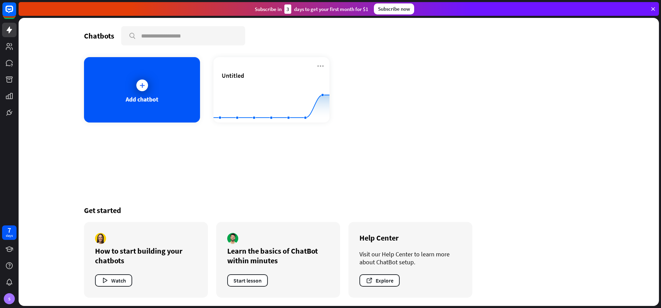
click at [156, 260] on div "How to start building your chatbots" at bounding box center [146, 255] width 102 height 19
click at [119, 287] on div "How to start building your chatbots Watch" at bounding box center [146, 260] width 124 height 76
click at [121, 284] on button "Watch" at bounding box center [113, 280] width 37 height 12
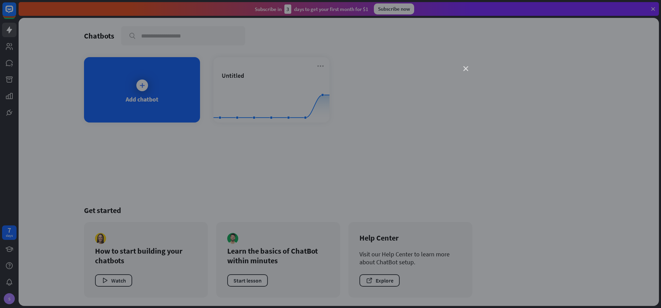
click at [468, 67] on icon "close" at bounding box center [466, 68] width 5 height 5
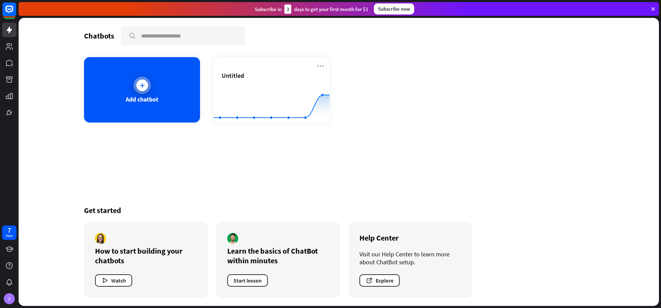
click at [141, 87] on icon at bounding box center [142, 85] width 7 height 7
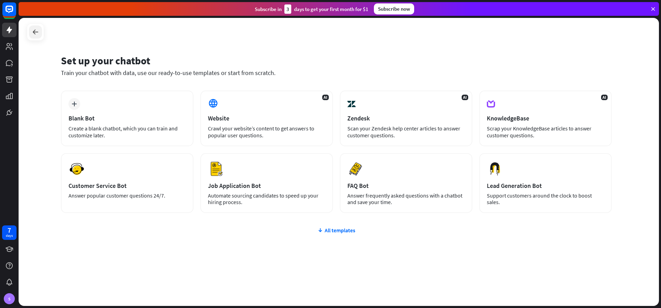
click at [30, 31] on div at bounding box center [35, 31] width 13 height 13
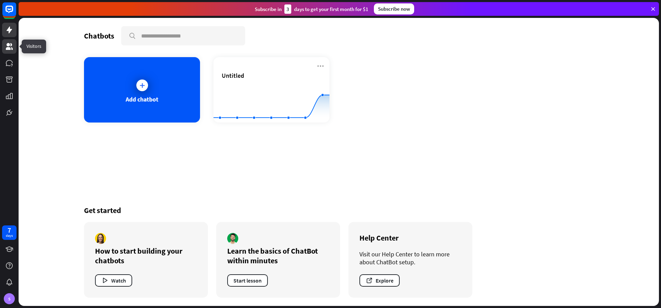
click at [10, 47] on icon at bounding box center [9, 46] width 8 height 8
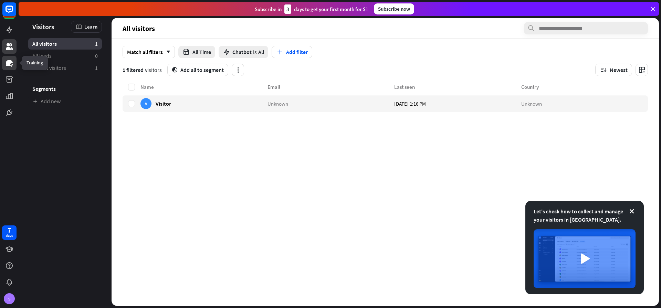
click at [9, 63] on icon at bounding box center [9, 63] width 7 height 6
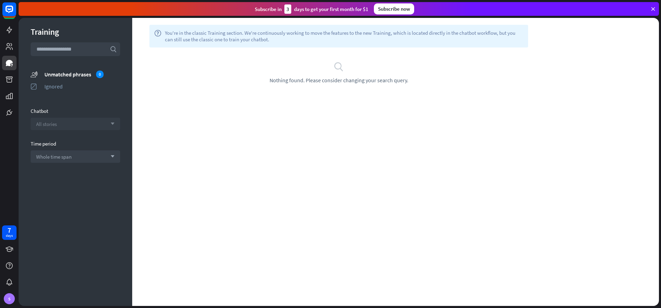
click at [91, 125] on div "All stories arrow_down" at bounding box center [76, 124] width 90 height 12
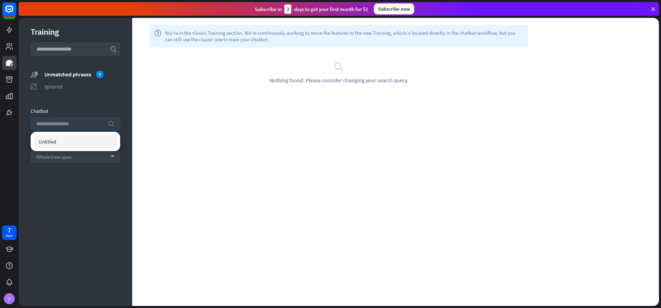
click at [91, 125] on input "search" at bounding box center [70, 124] width 68 height 12
click at [82, 94] on div "Training search unmatched_phrases Unmatched phrases 0 ignored Ignored Chatbot s…" at bounding box center [76, 162] width 114 height 288
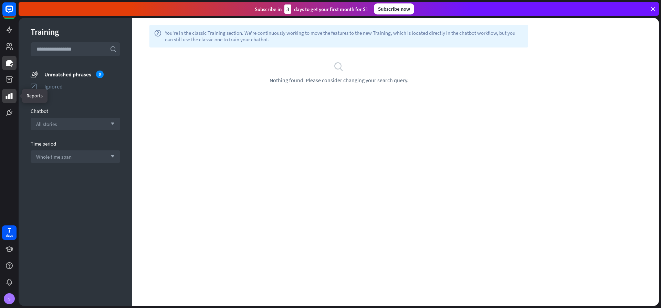
click at [9, 98] on icon at bounding box center [9, 96] width 7 height 6
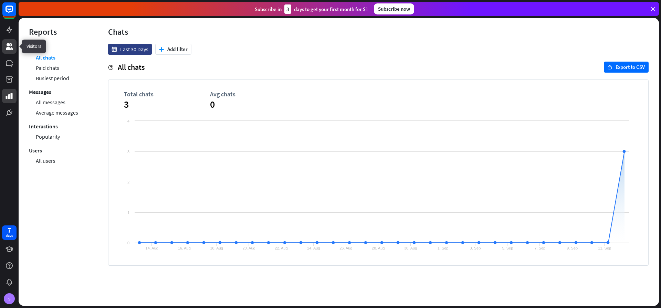
click at [9, 47] on icon at bounding box center [9, 46] width 7 height 7
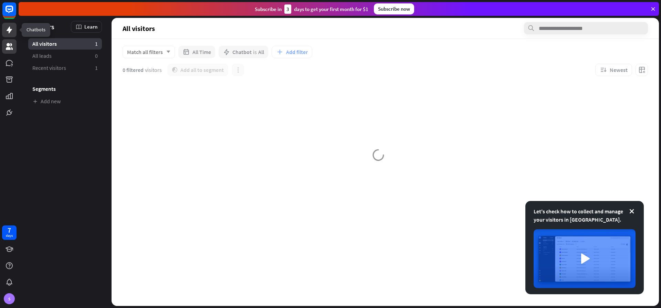
click at [15, 28] on link at bounding box center [9, 30] width 14 height 14
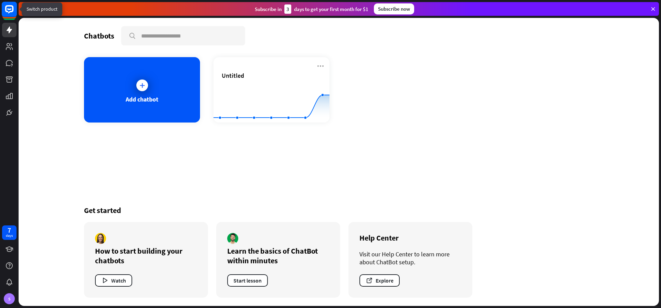
click at [7, 13] on rect at bounding box center [9, 9] width 15 height 15
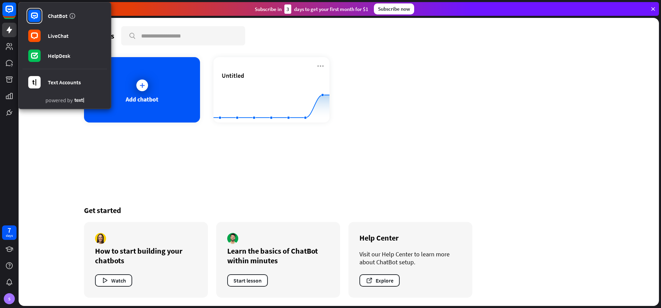
click at [62, 112] on div "Chatbots search Add chatbot Untitled Created with Highcharts 10.1.0 0 2 4 Get s…" at bounding box center [339, 162] width 641 height 288
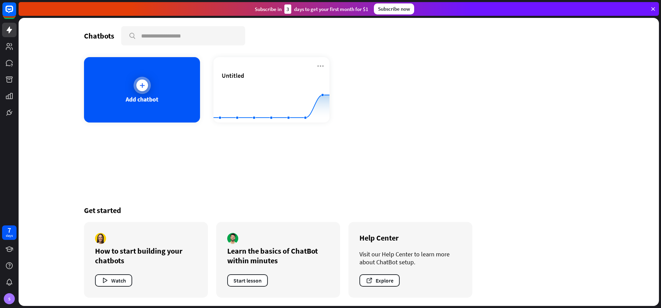
click at [172, 94] on div "Add chatbot" at bounding box center [142, 89] width 116 height 65
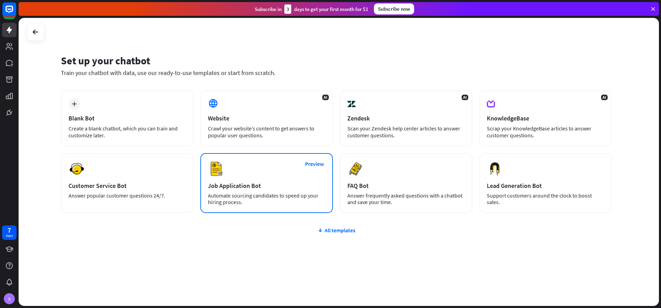
click at [259, 184] on div "Job Application Bot" at bounding box center [266, 186] width 117 height 8
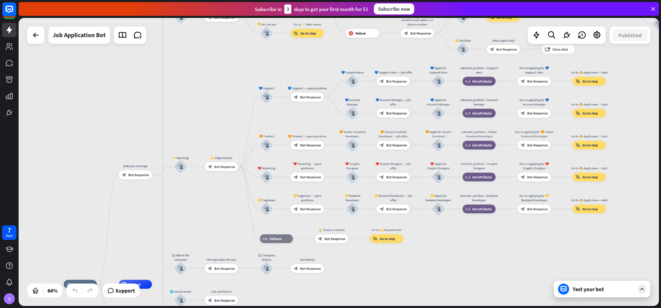
drag, startPoint x: 403, startPoint y: 118, endPoint x: 198, endPoint y: 217, distance: 227.4
click at [198, 217] on div "home_2 Start point Welcome message block_bot_response Bot Response ✨ Main menu …" at bounding box center [339, 162] width 641 height 288
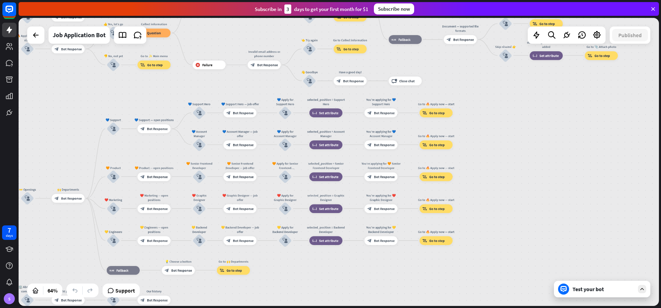
drag, startPoint x: 207, startPoint y: 112, endPoint x: 53, endPoint y: 144, distance: 156.6
click at [53, 144] on div "home_2 Start point Welcome message block_bot_response Bot Response ✨ Main menu …" at bounding box center [339, 162] width 641 height 288
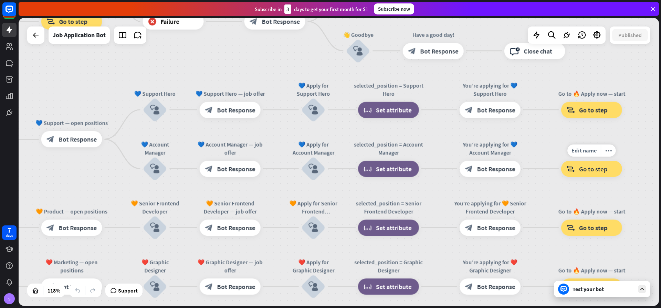
drag, startPoint x: 488, startPoint y: 136, endPoint x: 637, endPoint y: 154, distance: 149.8
click at [622, 160] on div "Edit name more_horiz Go to 🔥 Apply now — start block_goto Go to step" at bounding box center [591, 168] width 61 height 16
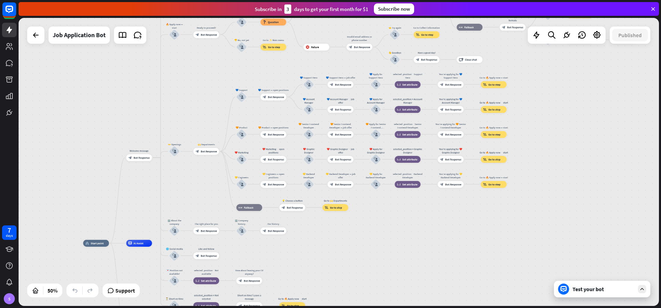
drag, startPoint x: 454, startPoint y: 213, endPoint x: 614, endPoint y: 147, distance: 173.6
click at [614, 147] on div "home_2 Start point Welcome message block_bot_response Bot Response ✨ Main menu …" at bounding box center [339, 162] width 641 height 288
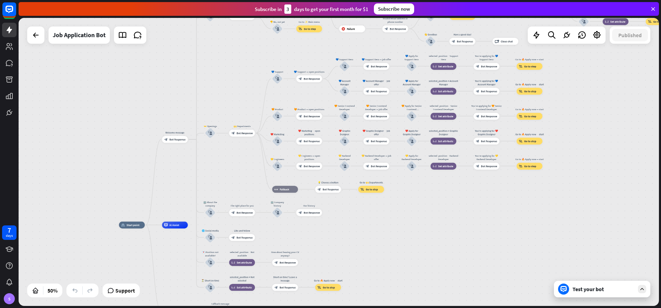
click at [597, 291] on div "Test your bot" at bounding box center [604, 289] width 62 height 7
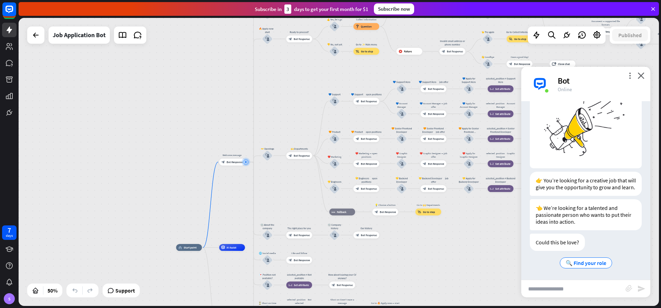
scroll to position [48, 0]
click at [597, 263] on span "🔍 Find your role" at bounding box center [586, 262] width 41 height 7
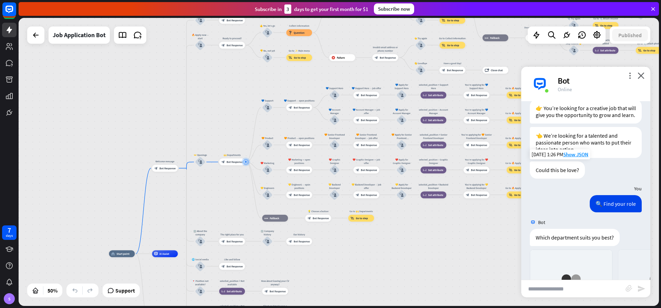
scroll to position [251, 0]
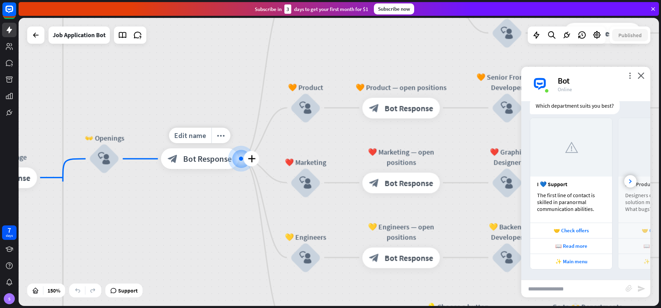
click at [211, 159] on span "Bot Response" at bounding box center [207, 159] width 49 height 10
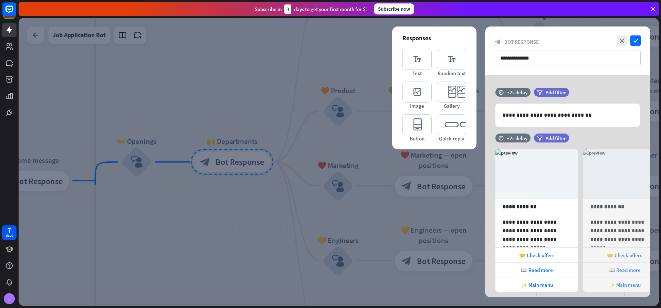
click at [242, 101] on div at bounding box center [339, 162] width 641 height 288
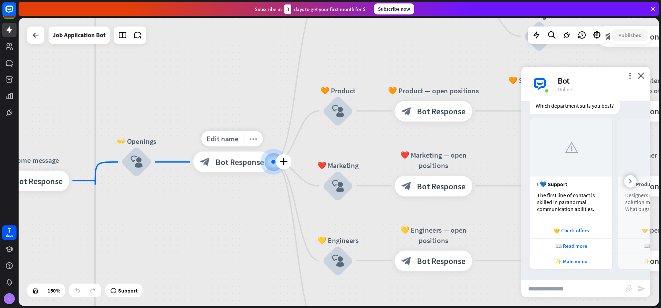
click at [255, 140] on icon "more_horiz" at bounding box center [253, 139] width 8 height 8
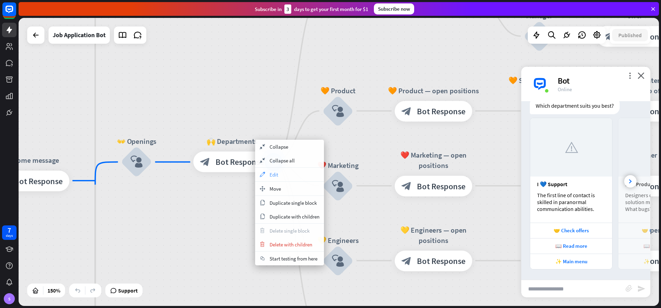
click at [271, 172] on span "Edit" at bounding box center [274, 175] width 9 height 7
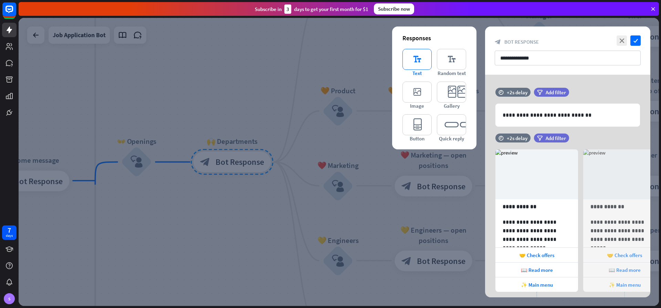
click at [417, 63] on icon "editor_text" at bounding box center [417, 59] width 29 height 21
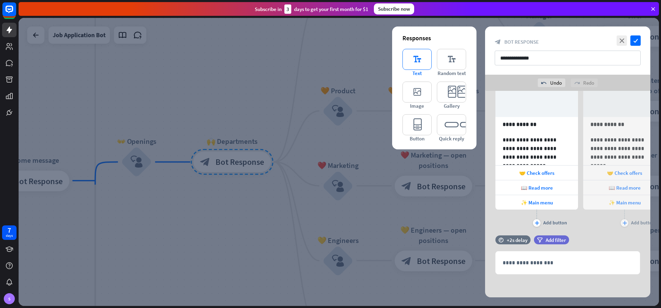
scroll to position [100, 0]
click at [442, 65] on icon "editor_text" at bounding box center [451, 59] width 29 height 21
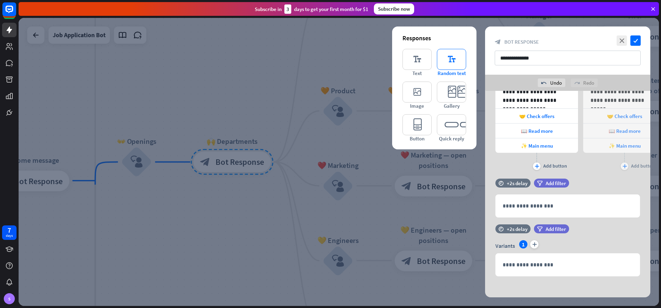
scroll to position [158, 0]
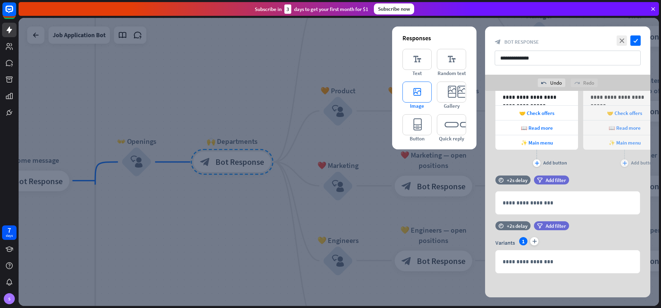
click at [418, 94] on icon "editor_image" at bounding box center [417, 92] width 29 height 21
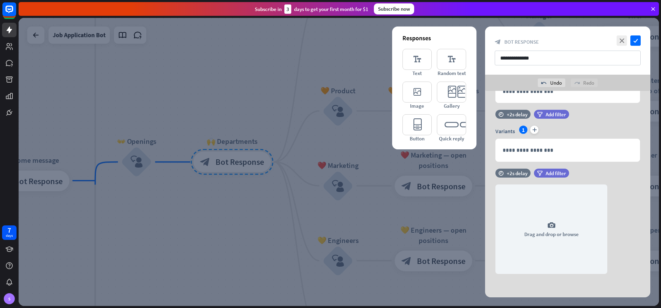
scroll to position [271, 0]
click at [446, 125] on icon "editor_quick_replies" at bounding box center [451, 124] width 29 height 21
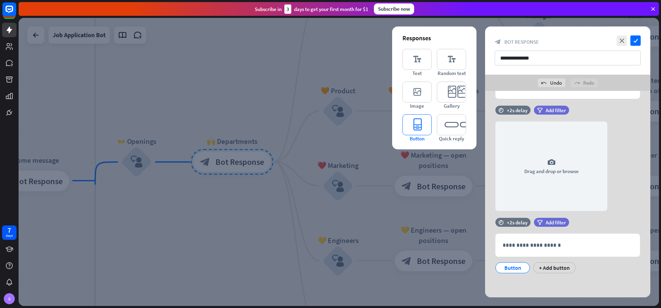
click at [415, 131] on icon "editor_button" at bounding box center [417, 124] width 29 height 21
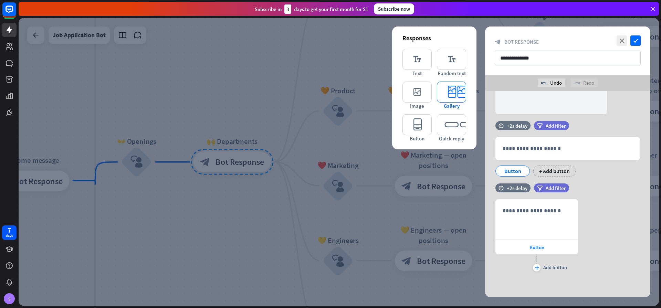
click at [446, 97] on icon "editor_card" at bounding box center [451, 92] width 29 height 21
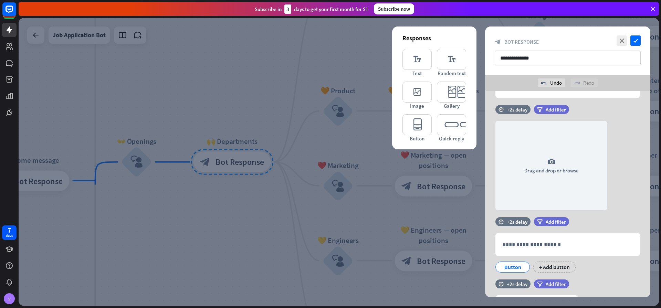
scroll to position [328, 0]
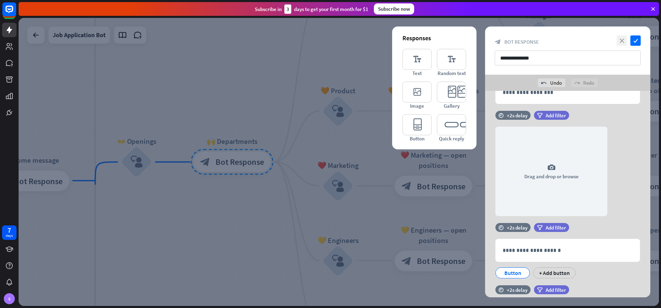
click at [623, 40] on icon "close" at bounding box center [622, 40] width 10 height 10
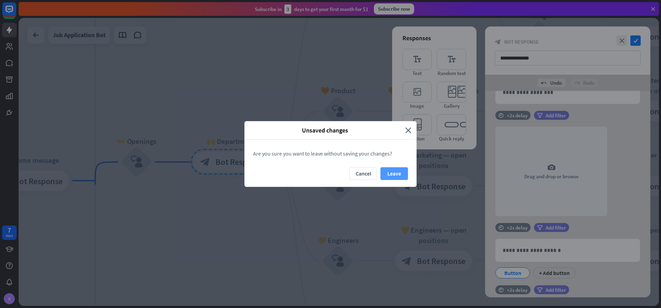
click at [402, 175] on button "Leave" at bounding box center [395, 173] width 28 height 13
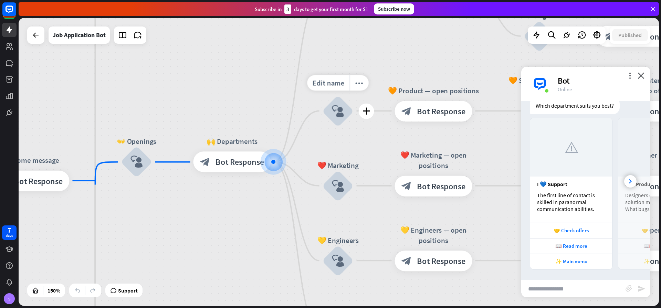
click at [341, 112] on icon "block_user_input" at bounding box center [338, 111] width 12 height 12
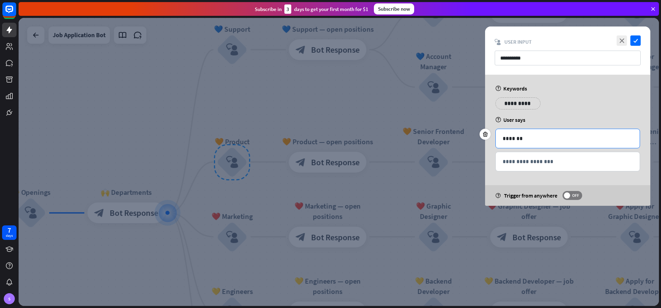
click at [516, 138] on p "*******" at bounding box center [568, 138] width 130 height 9
click at [533, 162] on p "**********" at bounding box center [568, 161] width 130 height 9
click at [401, 87] on div at bounding box center [339, 162] width 641 height 288
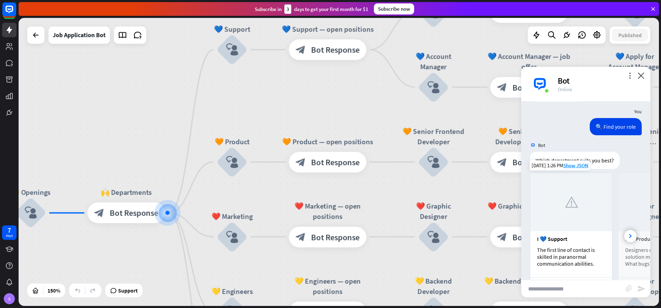
scroll to position [210, 0]
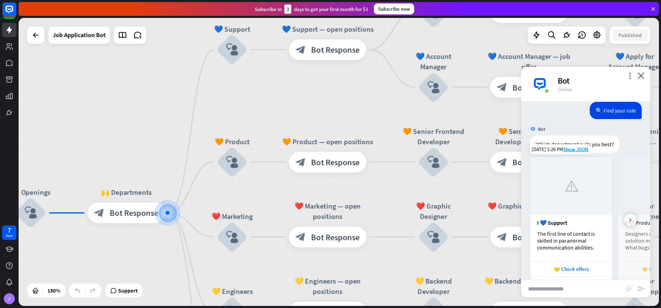
click at [627, 222] on div at bounding box center [630, 220] width 12 height 12
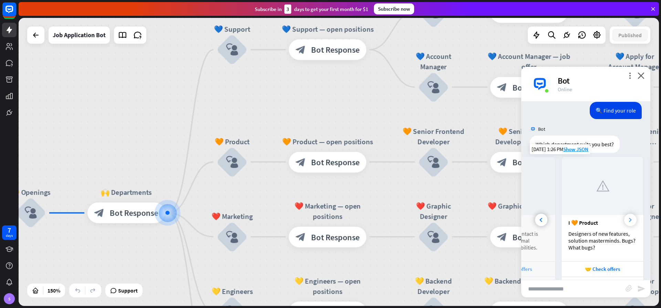
scroll to position [0, 76]
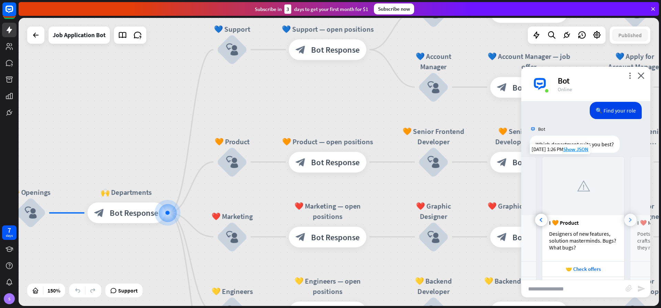
click at [624, 225] on div at bounding box center [630, 220] width 12 height 12
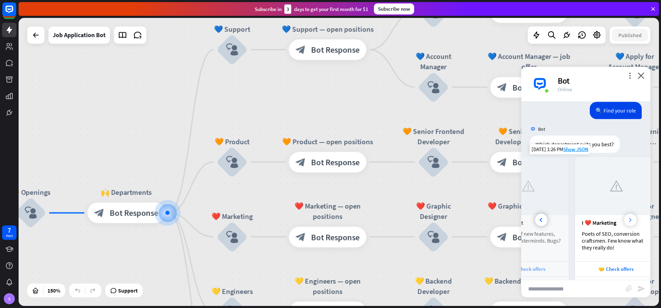
scroll to position [0, 164]
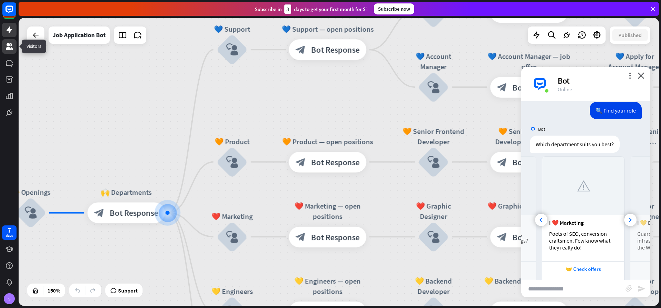
click at [10, 48] on icon at bounding box center [9, 46] width 7 height 7
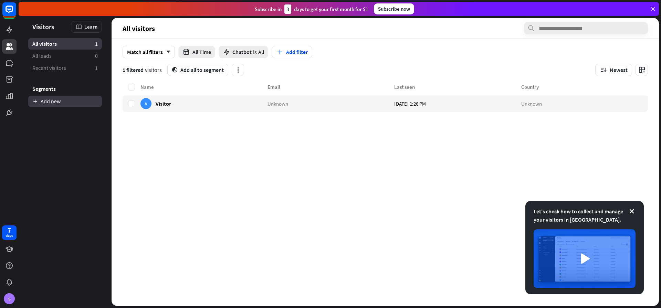
click at [43, 102] on link "Add new" at bounding box center [65, 101] width 74 height 11
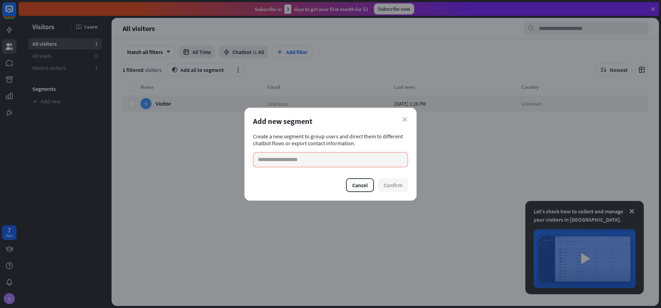
click at [9, 65] on div "close Add new segment Create a new segment to group users and direct them to di…" at bounding box center [330, 154] width 661 height 308
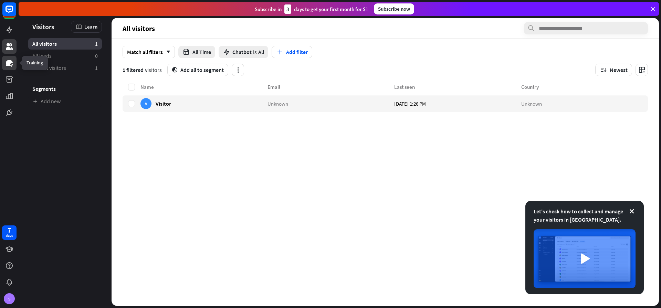
click at [10, 64] on icon at bounding box center [9, 63] width 8 height 8
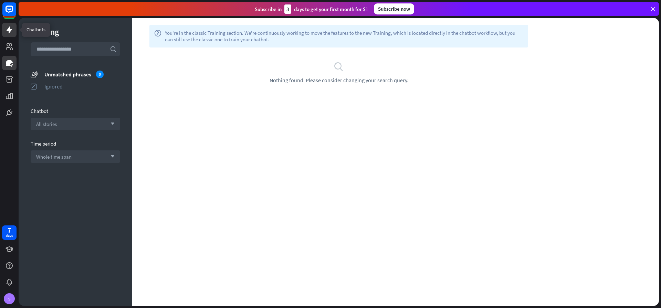
click at [9, 32] on icon at bounding box center [10, 30] width 6 height 7
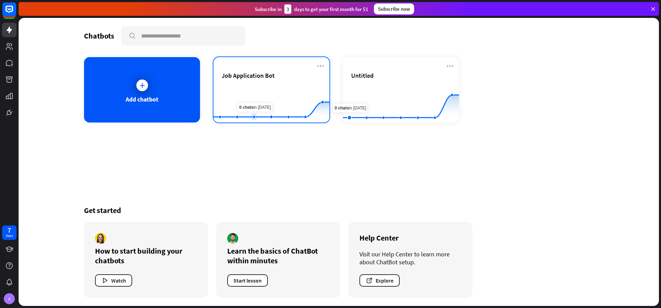
click at [220, 88] on rect at bounding box center [272, 105] width 116 height 43
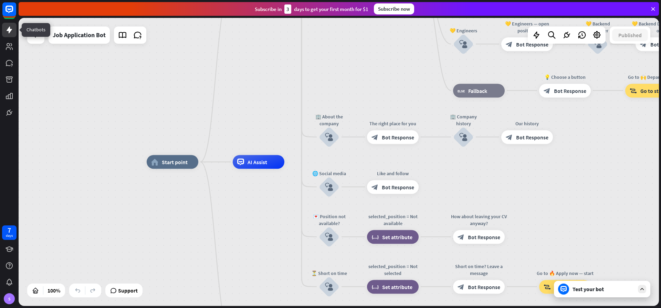
click at [7, 32] on icon at bounding box center [9, 30] width 8 height 8
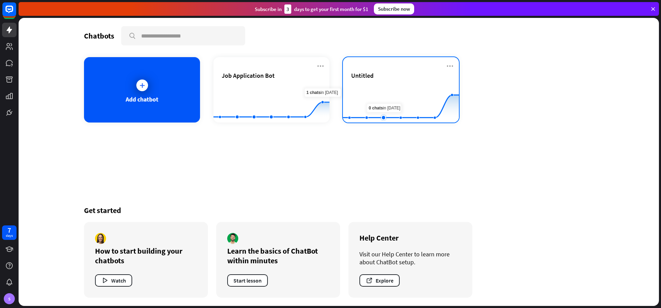
click at [387, 98] on rect at bounding box center [401, 105] width 116 height 43
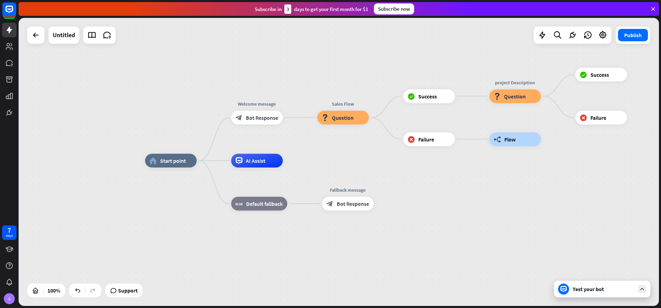
click at [338, 161] on div "home_2 Start point Welcome message block_bot_response Bot Response Sales Flow b…" at bounding box center [465, 305] width 641 height 288
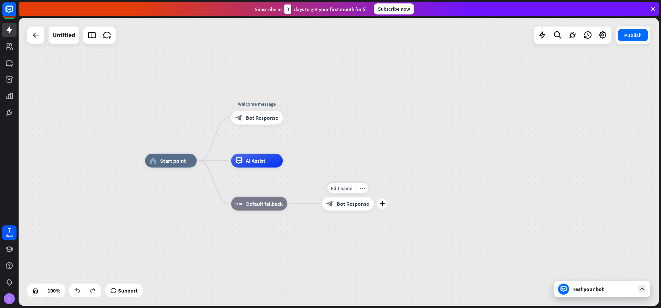
click at [362, 206] on span "Bot Response" at bounding box center [353, 203] width 32 height 7
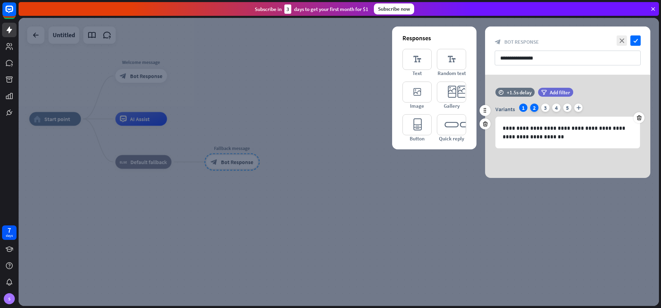
click at [533, 108] on div "2" at bounding box center [534, 108] width 8 height 8
click at [579, 111] on icon "plus" at bounding box center [578, 108] width 8 height 8
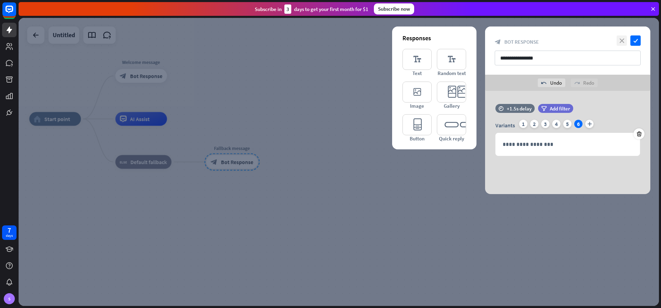
click at [621, 42] on icon "close" at bounding box center [622, 40] width 10 height 10
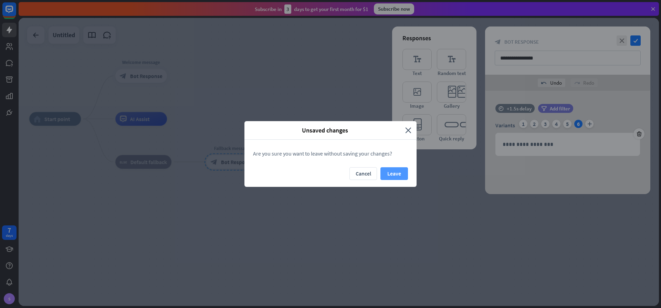
click at [395, 175] on button "Leave" at bounding box center [395, 173] width 28 height 13
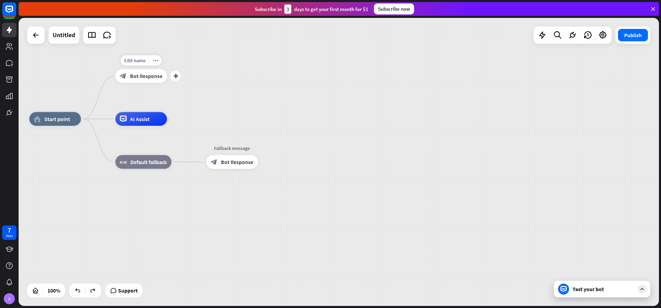
click at [146, 79] on span "Bot Response" at bounding box center [146, 76] width 32 height 7
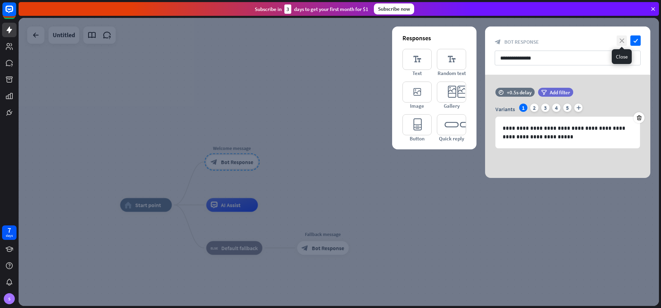
click at [622, 39] on icon "close" at bounding box center [622, 40] width 10 height 10
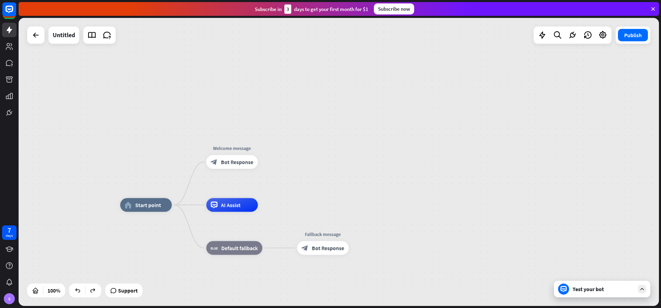
click at [607, 289] on div "Test your bot" at bounding box center [604, 289] width 62 height 7
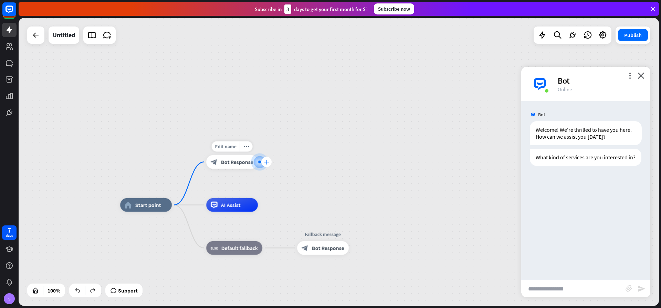
click at [266, 162] on icon "plus" at bounding box center [266, 162] width 5 height 5
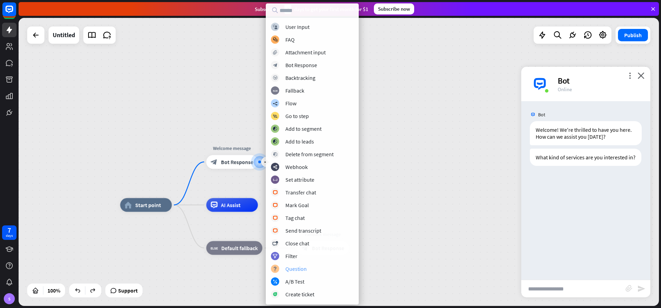
click at [307, 271] on div "block_question Question" at bounding box center [312, 269] width 83 height 8
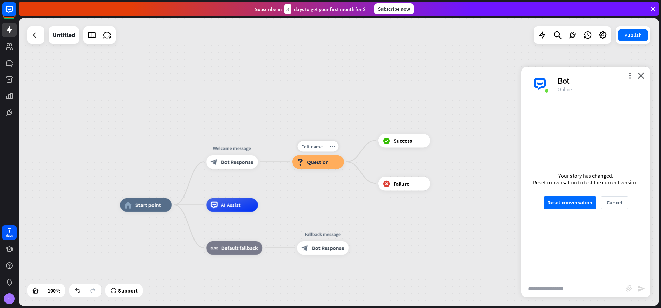
click at [326, 162] on span "Question" at bounding box center [318, 162] width 22 height 7
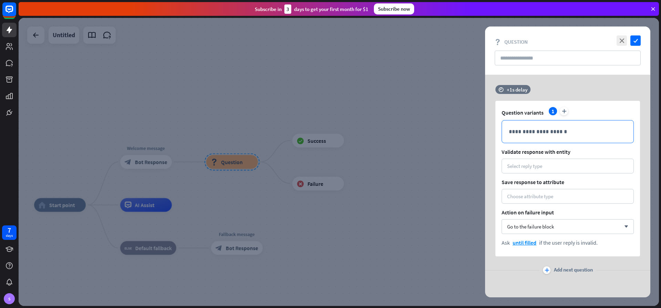
click at [548, 137] on div "**********" at bounding box center [568, 132] width 132 height 22
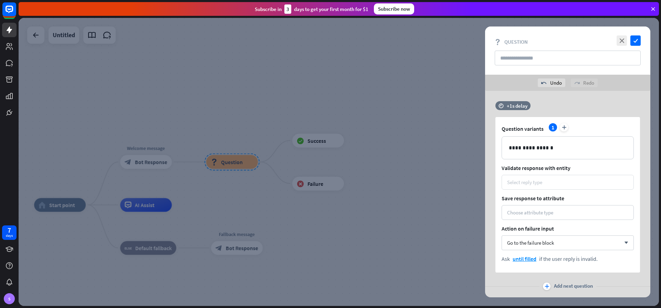
click at [540, 182] on div "Select reply type" at bounding box center [524, 182] width 35 height 7
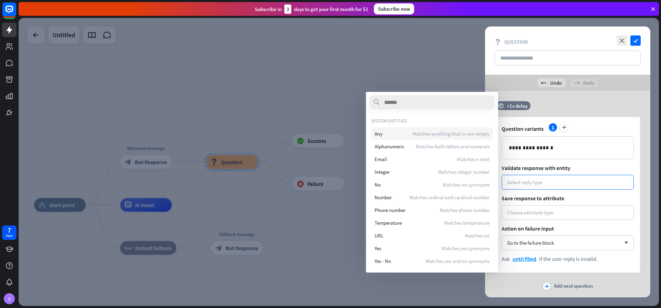
click at [384, 137] on div "Any Matches anything that is non-empty" at bounding box center [432, 133] width 122 height 12
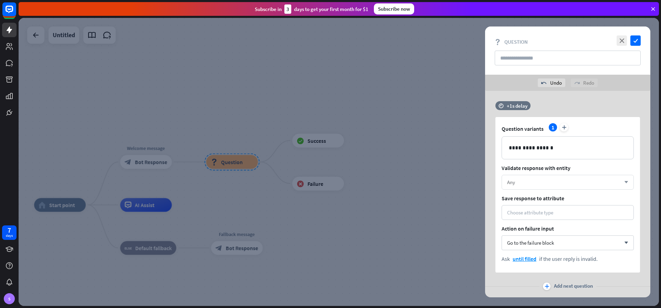
click at [532, 182] on div "Any" at bounding box center [564, 182] width 114 height 7
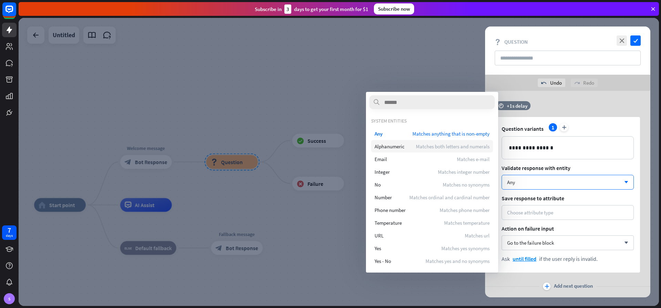
click at [387, 147] on span "Alphanumeric" at bounding box center [390, 146] width 30 height 7
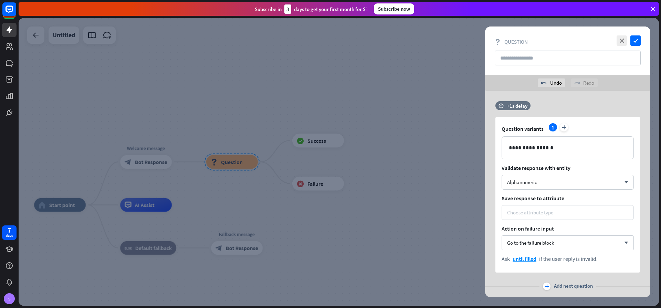
click at [533, 207] on div "Choose attribute type" at bounding box center [568, 212] width 132 height 15
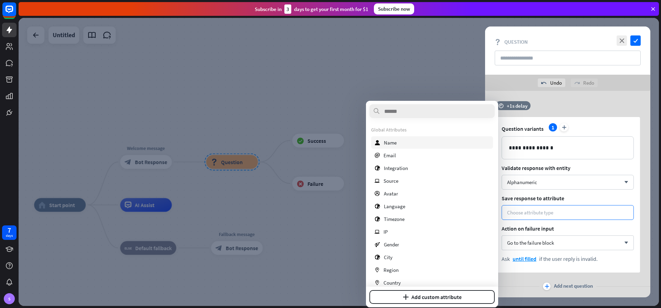
click at [393, 145] on span "Name" at bounding box center [390, 142] width 13 height 7
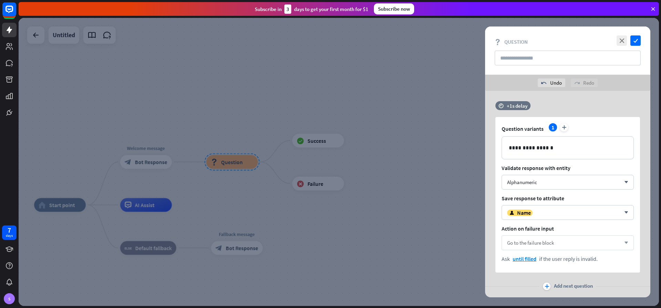
click at [560, 246] on div "Go to the failure block arrow_down" at bounding box center [568, 243] width 132 height 15
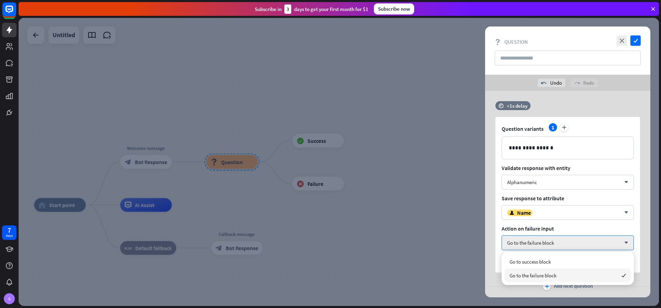
click at [545, 275] on span "Go to the failure block" at bounding box center [533, 275] width 47 height 7
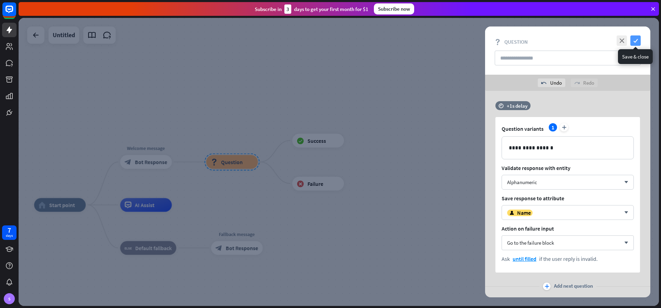
click at [636, 41] on icon "check" at bounding box center [636, 40] width 10 height 10
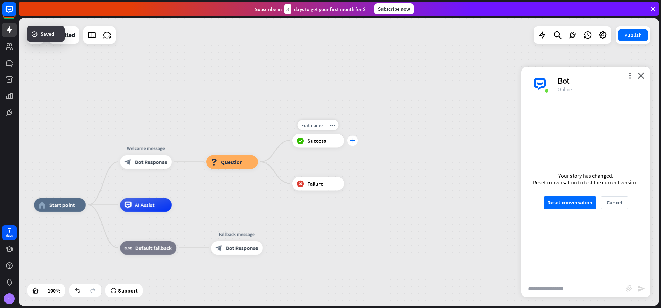
click at [354, 141] on icon "plus" at bounding box center [352, 140] width 5 height 5
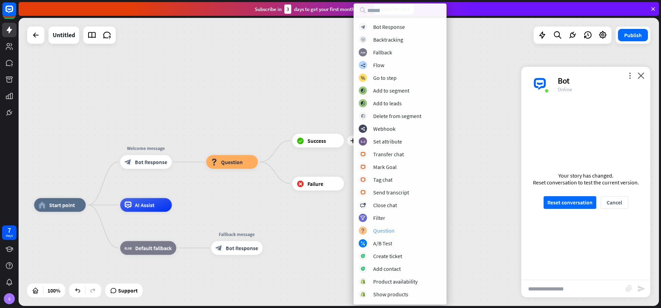
click at [397, 232] on div "block_question Question" at bounding box center [400, 231] width 83 height 8
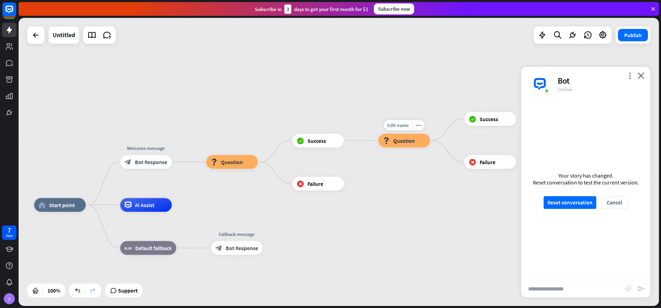
click at [407, 141] on span "Question" at bounding box center [404, 140] width 22 height 7
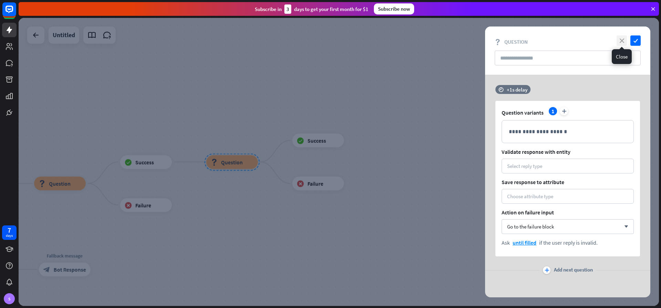
click at [625, 40] on icon "close" at bounding box center [622, 40] width 10 height 10
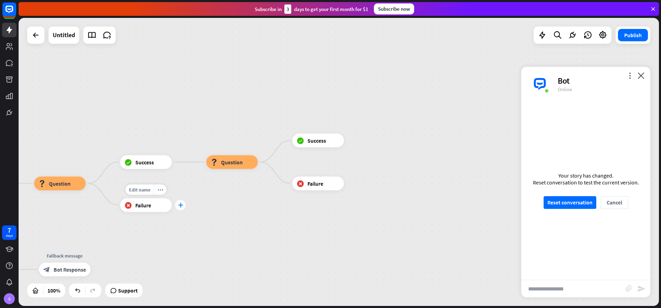
click at [181, 205] on icon "plus" at bounding box center [180, 205] width 5 height 5
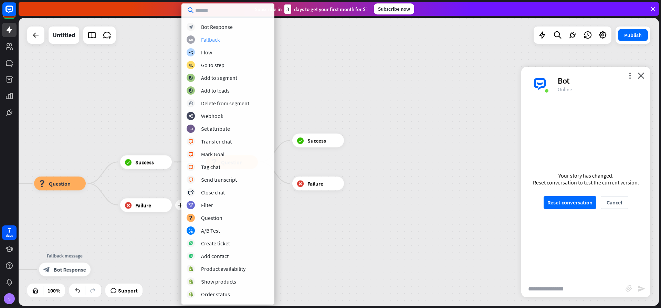
click at [214, 40] on div "Fallback" at bounding box center [210, 39] width 19 height 7
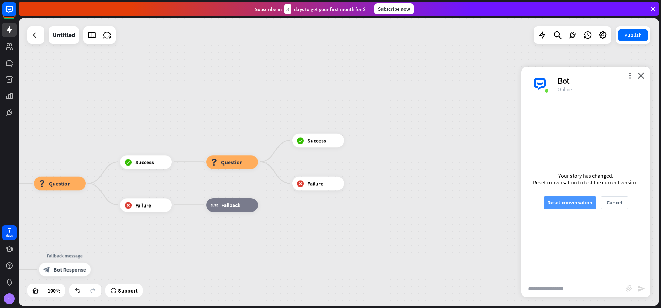
click at [567, 202] on button "Reset conversation" at bounding box center [570, 202] width 53 height 13
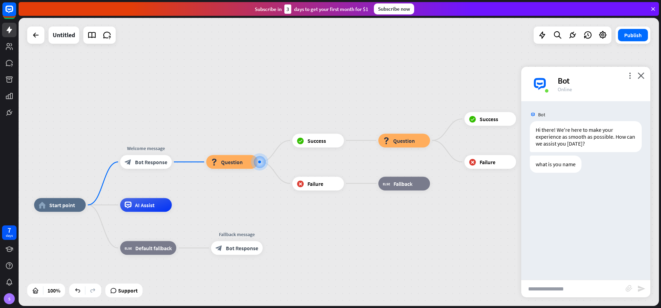
click at [559, 288] on input "text" at bounding box center [573, 288] width 104 height 17
type input "******"
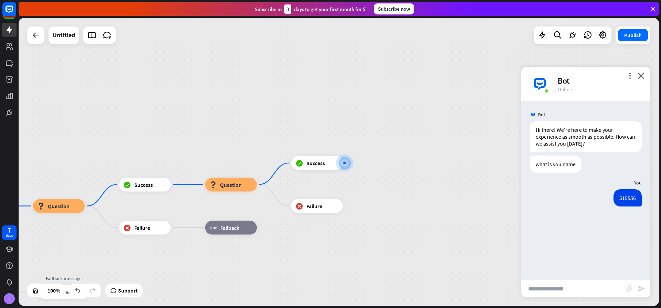
drag, startPoint x: 149, startPoint y: 116, endPoint x: 234, endPoint y: 117, distance: 85.1
click at [234, 117] on div "home_2 Start point Welcome message block_bot_response Bot Response block_questi…" at bounding box center [339, 162] width 641 height 288
click at [34, 36] on icon at bounding box center [36, 35] width 8 height 8
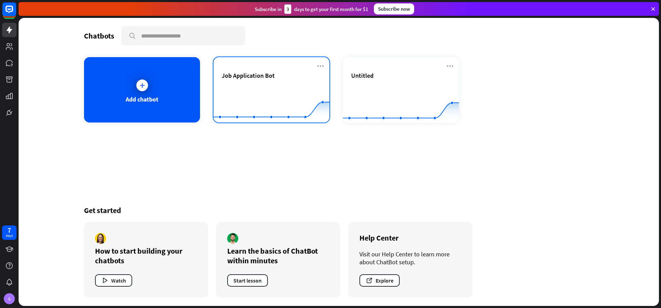
click at [247, 79] on span "Job Application Bot" at bounding box center [248, 76] width 53 height 8
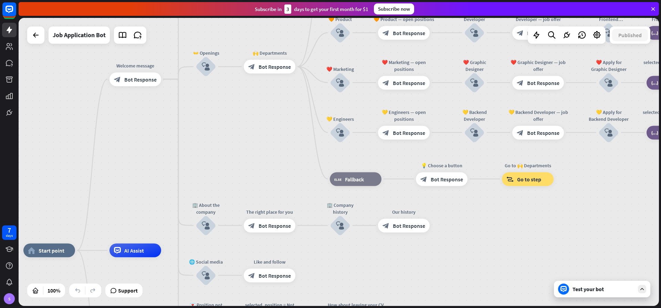
drag, startPoint x: 578, startPoint y: 197, endPoint x: 457, endPoint y: 285, distance: 149.5
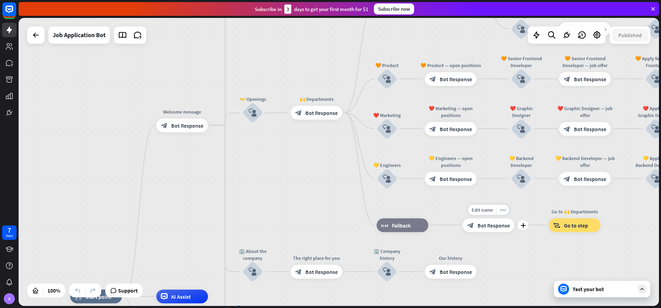
drag, startPoint x: 437, startPoint y: 197, endPoint x: 425, endPoint y: 200, distance: 12.5
click at [484, 232] on div "Edit name more_horiz plus block_bot_response Bot Response" at bounding box center [489, 225] width 52 height 14
click at [252, 114] on icon "block_user_input" at bounding box center [253, 112] width 8 height 8
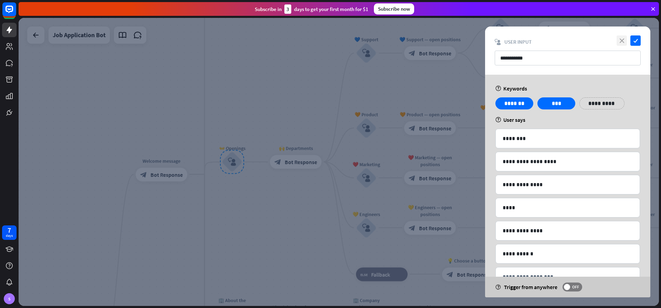
click at [621, 38] on icon "close" at bounding box center [622, 40] width 10 height 10
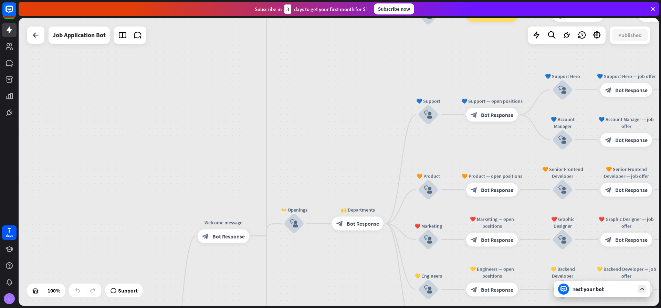
drag, startPoint x: 241, startPoint y: 74, endPoint x: 303, endPoint y: 141, distance: 90.6
click at [303, 141] on div "home_2 Start point Welcome message block_bot_response Bot Response ✨ Main menu …" at bounding box center [339, 162] width 641 height 288
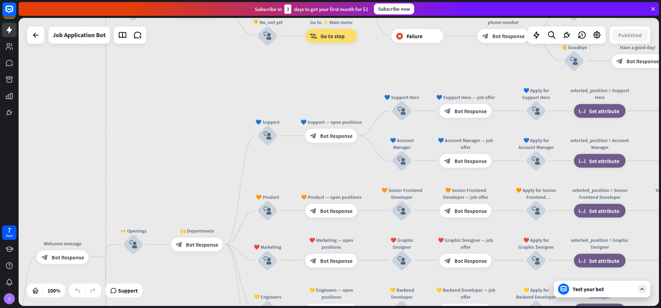
drag, startPoint x: 451, startPoint y: 146, endPoint x: 359, endPoint y: 157, distance: 92.6
click at [336, 157] on div "home_2 Start point Welcome message block_bot_response Bot Response ✨ Main menu …" at bounding box center [339, 162] width 641 height 288
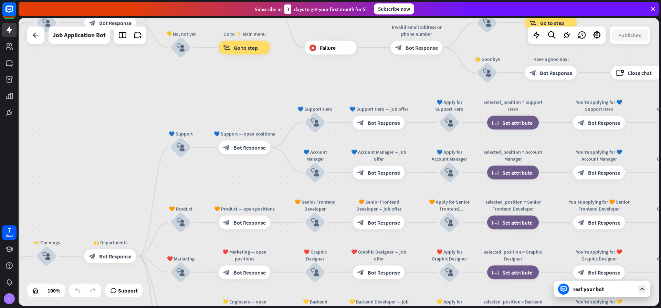
drag, startPoint x: 410, startPoint y: 71, endPoint x: 330, endPoint y: 83, distance: 81.1
click at [330, 83] on div "home_2 Start point Welcome message block_bot_response Bot Response ✨ Main menu …" at bounding box center [339, 162] width 641 height 288
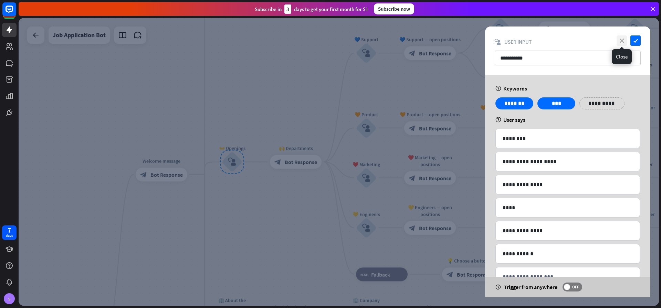
click at [620, 42] on icon "close" at bounding box center [622, 40] width 10 height 10
click at [124, 25] on div at bounding box center [339, 162] width 641 height 288
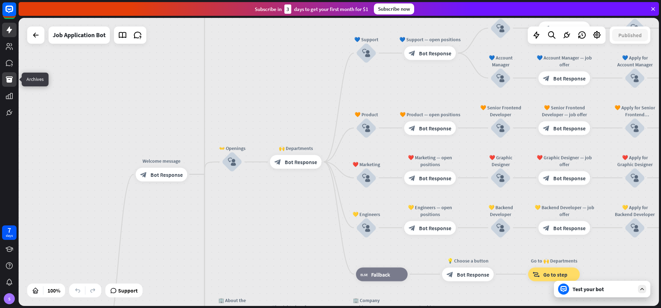
click at [8, 86] on link at bounding box center [9, 79] width 14 height 14
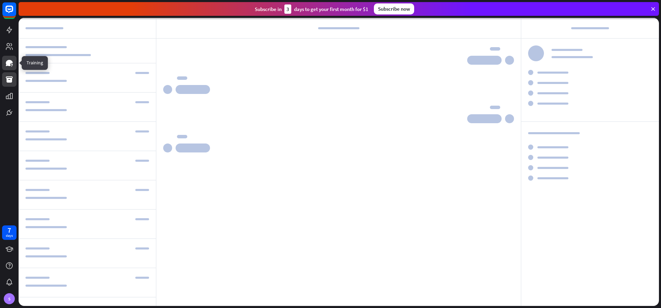
click at [10, 63] on icon at bounding box center [9, 63] width 7 height 6
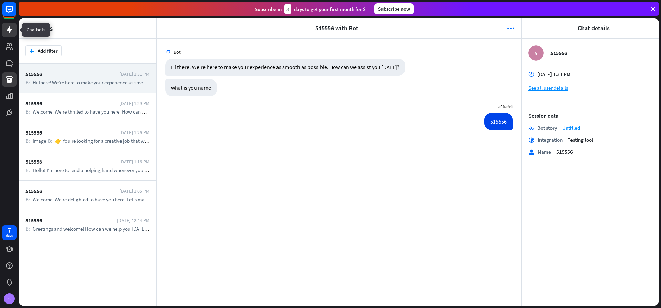
click at [9, 34] on icon at bounding box center [9, 30] width 8 height 8
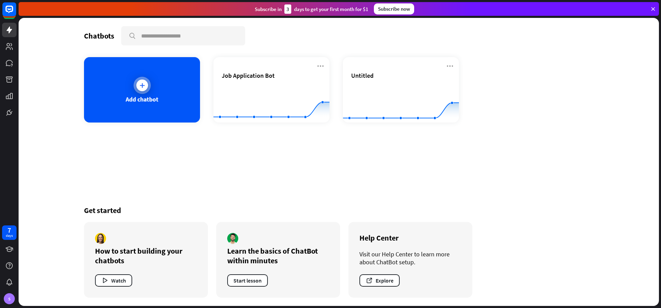
click at [144, 84] on icon at bounding box center [142, 85] width 7 height 7
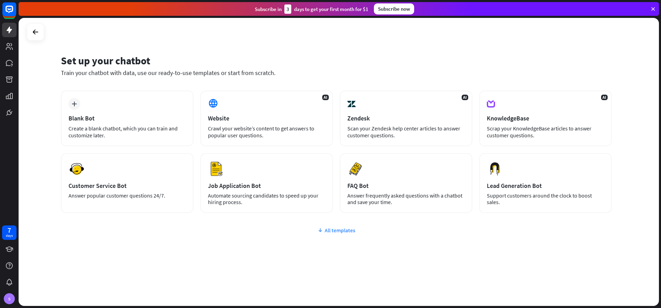
click at [334, 233] on div "All templates" at bounding box center [336, 230] width 551 height 7
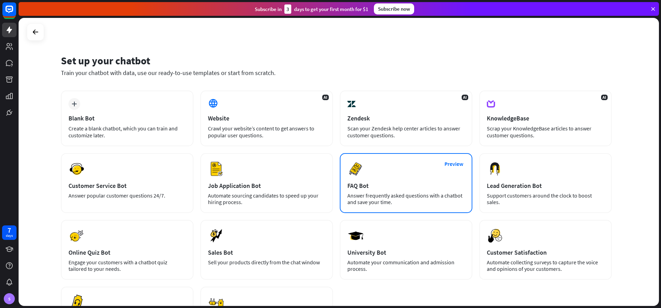
click at [390, 190] on div "Preview FAQ Bot [PERSON_NAME] frequently asked questions with a chatbot and sav…" at bounding box center [406, 183] width 133 height 60
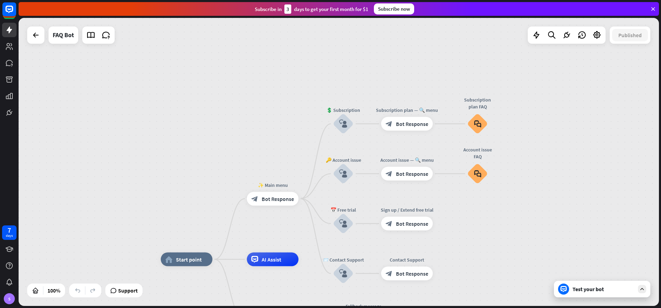
drag, startPoint x: 499, startPoint y: 126, endPoint x: 513, endPoint y: 223, distance: 98.5
click at [513, 223] on div "home_2 Start point ✨ Main menu block_bot_response Bot Response 💲 Subscription b…" at bounding box center [339, 162] width 641 height 288
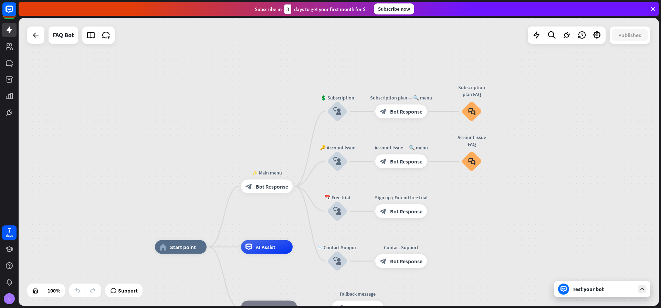
drag, startPoint x: 542, startPoint y: 172, endPoint x: 528, endPoint y: 164, distance: 16.5
click at [528, 164] on div "home_2 Start point ✨ Main menu block_bot_response Bot Response 💲 Subscription b…" at bounding box center [339, 162] width 641 height 288
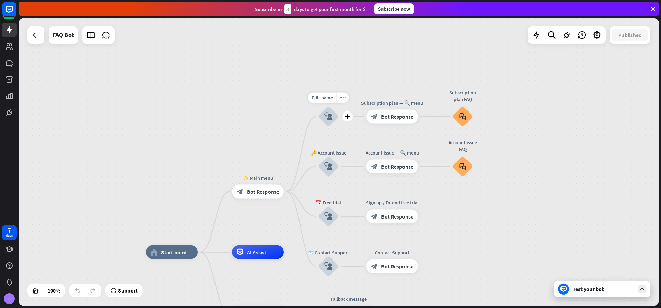
click at [324, 115] on div "block_user_input" at bounding box center [328, 116] width 21 height 21
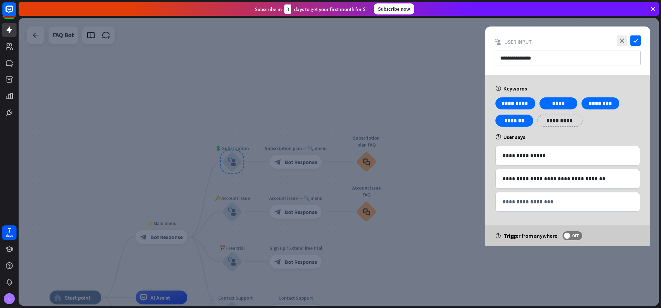
click at [411, 80] on div at bounding box center [339, 162] width 641 height 288
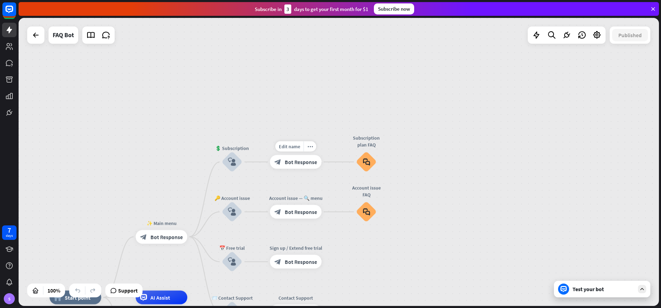
drag, startPoint x: 306, startPoint y: 158, endPoint x: 448, endPoint y: 196, distance: 147.7
click at [448, 196] on div "home_2 Start point ✨ Main menu block_bot_response Bot Response 💲 Subscription b…" at bounding box center [339, 162] width 641 height 288
drag, startPoint x: 289, startPoint y: 214, endPoint x: 175, endPoint y: 177, distance: 120.0
click at [202, 107] on div "home_2 Start point ✨ Main menu block_bot_response Bot Response 💲 Subscription b…" at bounding box center [339, 162] width 641 height 288
drag, startPoint x: 147, startPoint y: 242, endPoint x: 169, endPoint y: 241, distance: 22.1
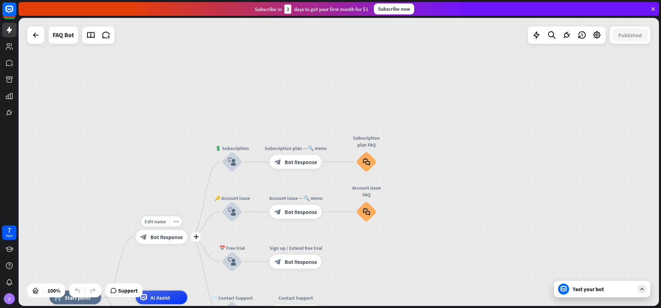
click at [169, 241] on div "block_bot_response Bot Response" at bounding box center [162, 237] width 52 height 14
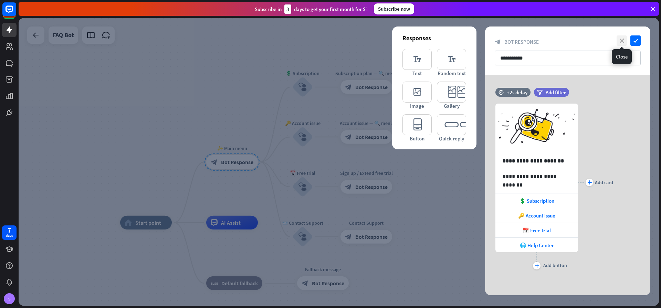
click at [620, 40] on icon "close" at bounding box center [622, 40] width 10 height 10
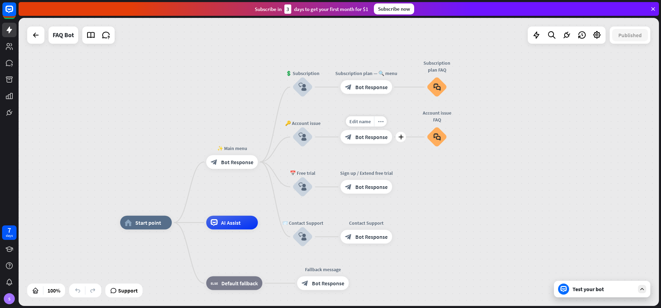
drag, startPoint x: 362, startPoint y: 187, endPoint x: 357, endPoint y: 153, distance: 34.5
drag, startPoint x: 308, startPoint y: 188, endPoint x: 305, endPoint y: 153, distance: 35.2
drag, startPoint x: 300, startPoint y: 134, endPoint x: 310, endPoint y: 154, distance: 22.0
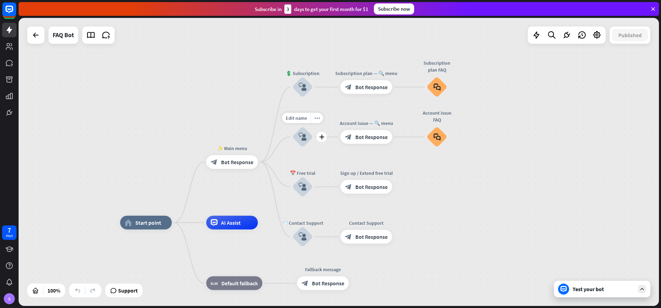
click at [310, 147] on div "Edit name more_horiz plus block_user_input" at bounding box center [302, 137] width 21 height 21
drag, startPoint x: 228, startPoint y: 226, endPoint x: 230, endPoint y: 255, distance: 29.7
drag, startPoint x: 377, startPoint y: 140, endPoint x: 375, endPoint y: 117, distance: 22.8
click at [375, 130] on div "Edit name more_horiz plus block_bot_response Bot Response" at bounding box center [367, 137] width 52 height 14
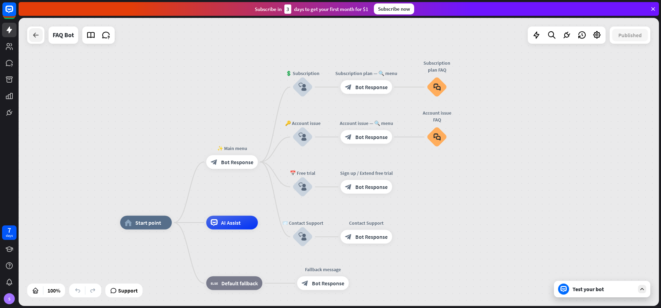
click at [34, 38] on icon at bounding box center [36, 35] width 8 height 8
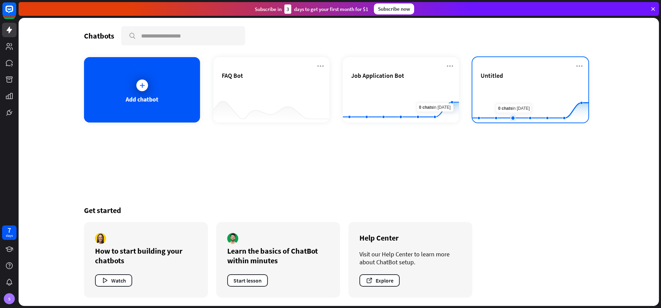
click at [511, 92] on rect at bounding box center [530, 105] width 116 height 43
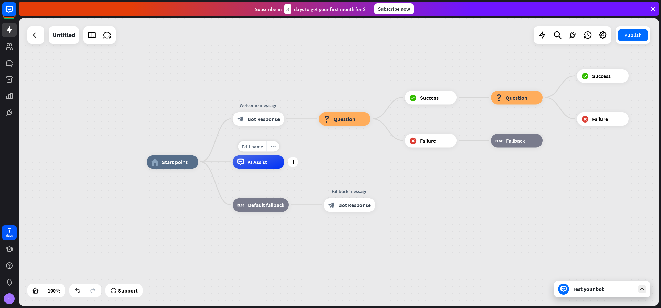
drag, startPoint x: 359, startPoint y: 120, endPoint x: 326, endPoint y: 134, distance: 34.9
click at [283, 175] on div "home_2 Start point Welcome message block_bot_response Bot Response block_questi…" at bounding box center [467, 306] width 641 height 288
drag, startPoint x: 344, startPoint y: 118, endPoint x: 258, endPoint y: 166, distance: 98.7
click at [261, 178] on div "home_2 Start point Welcome message block_bot_response Bot Response block_questi…" at bounding box center [467, 306] width 641 height 288
drag, startPoint x: 252, startPoint y: 161, endPoint x: 297, endPoint y: 196, distance: 56.5
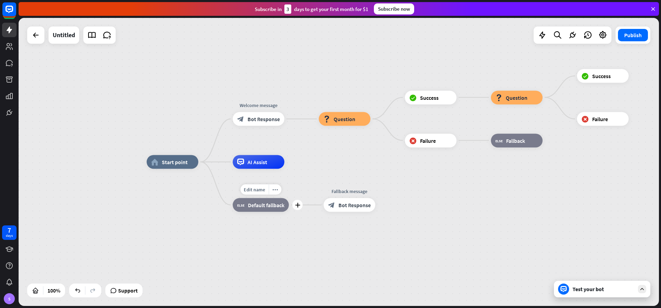
click at [289, 203] on div "home_2 Start point Welcome message block_bot_response Bot Response block_questi…" at bounding box center [467, 306] width 641 height 288
drag, startPoint x: 360, startPoint y: 204, endPoint x: 286, endPoint y: 239, distance: 81.5
click at [288, 243] on div "home_2 Start point Welcome message block_bot_response Bot Response block_questi…" at bounding box center [467, 306] width 641 height 288
click at [386, 205] on icon "plus" at bounding box center [384, 205] width 5 height 5
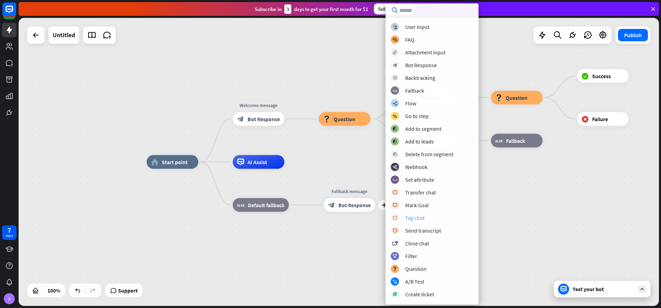
click at [416, 219] on div "Tag chat" at bounding box center [414, 218] width 19 height 7
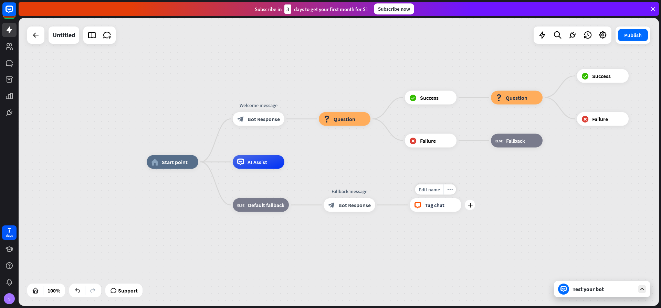
click at [443, 207] on span "Tag chat" at bounding box center [435, 205] width 20 height 7
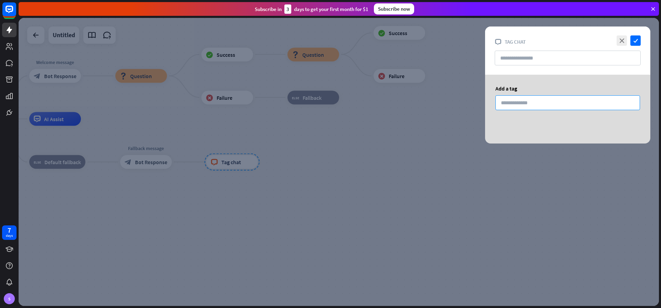
click at [519, 104] on input at bounding box center [568, 102] width 145 height 15
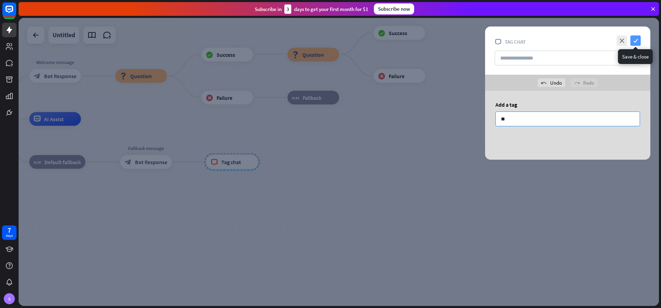
type input "**"
click at [639, 40] on icon "check" at bounding box center [636, 40] width 10 height 10
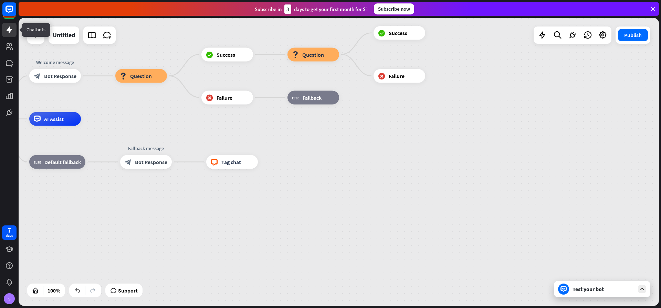
click at [16, 34] on link at bounding box center [9, 30] width 14 height 14
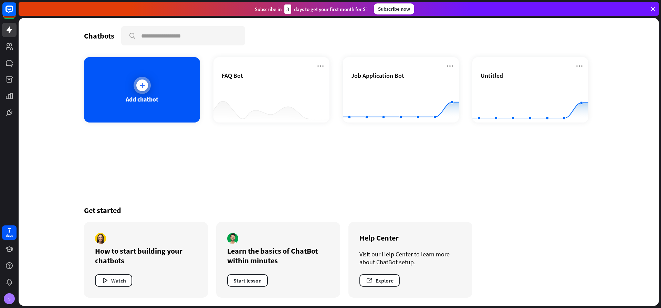
click at [146, 96] on div "Add chatbot" at bounding box center [142, 99] width 33 height 8
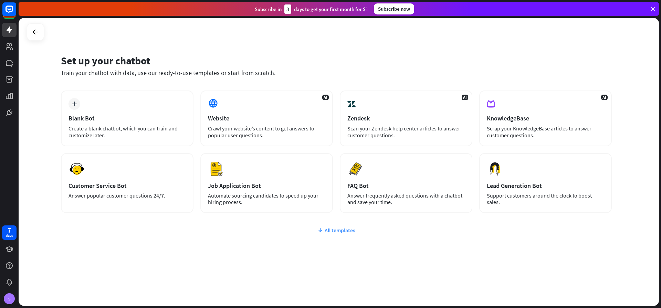
click at [344, 233] on div "All templates" at bounding box center [336, 230] width 551 height 7
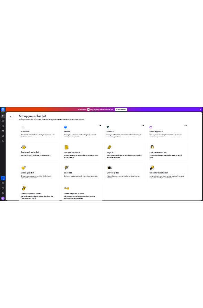
scroll to position [83, 0]
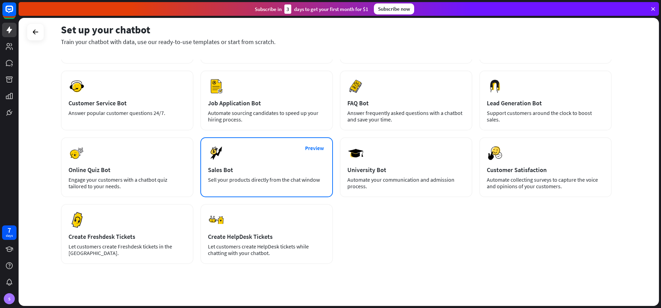
click at [257, 167] on div "Sales Bot" at bounding box center [266, 170] width 117 height 8
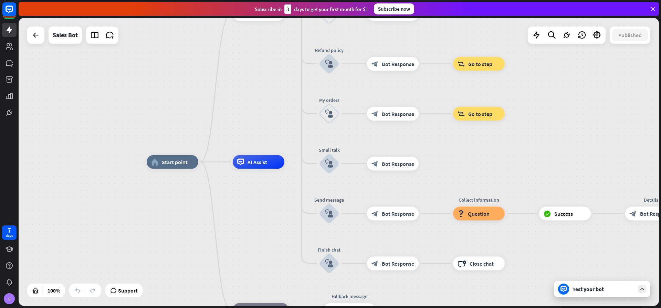
drag, startPoint x: 185, startPoint y: 70, endPoint x: 196, endPoint y: 63, distance: 12.5
drag, startPoint x: 6, startPoint y: 191, endPoint x: 27, endPoint y: 188, distance: 21.3
click at [27, 188] on div "7 days S close Product Help First steps Get started with ChatBot Help Center Fo…" at bounding box center [330, 154] width 661 height 308
